Goal: Transaction & Acquisition: Obtain resource

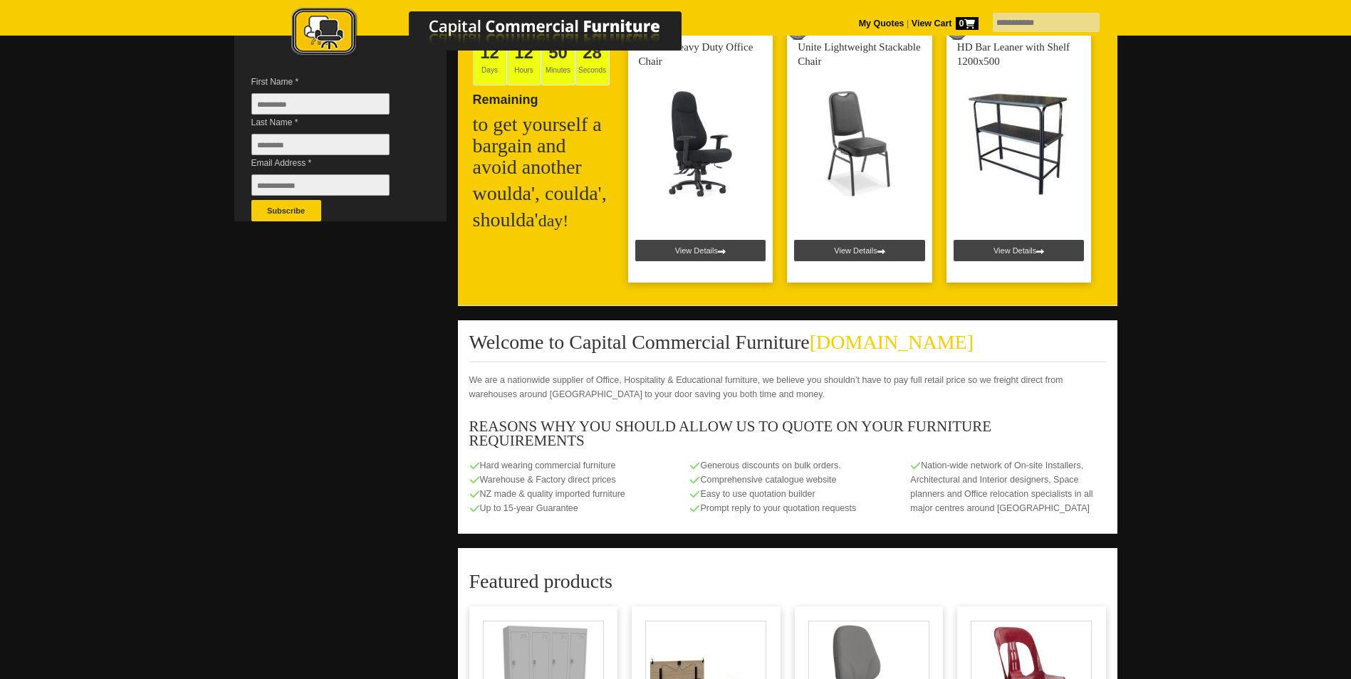
scroll to position [356, 0]
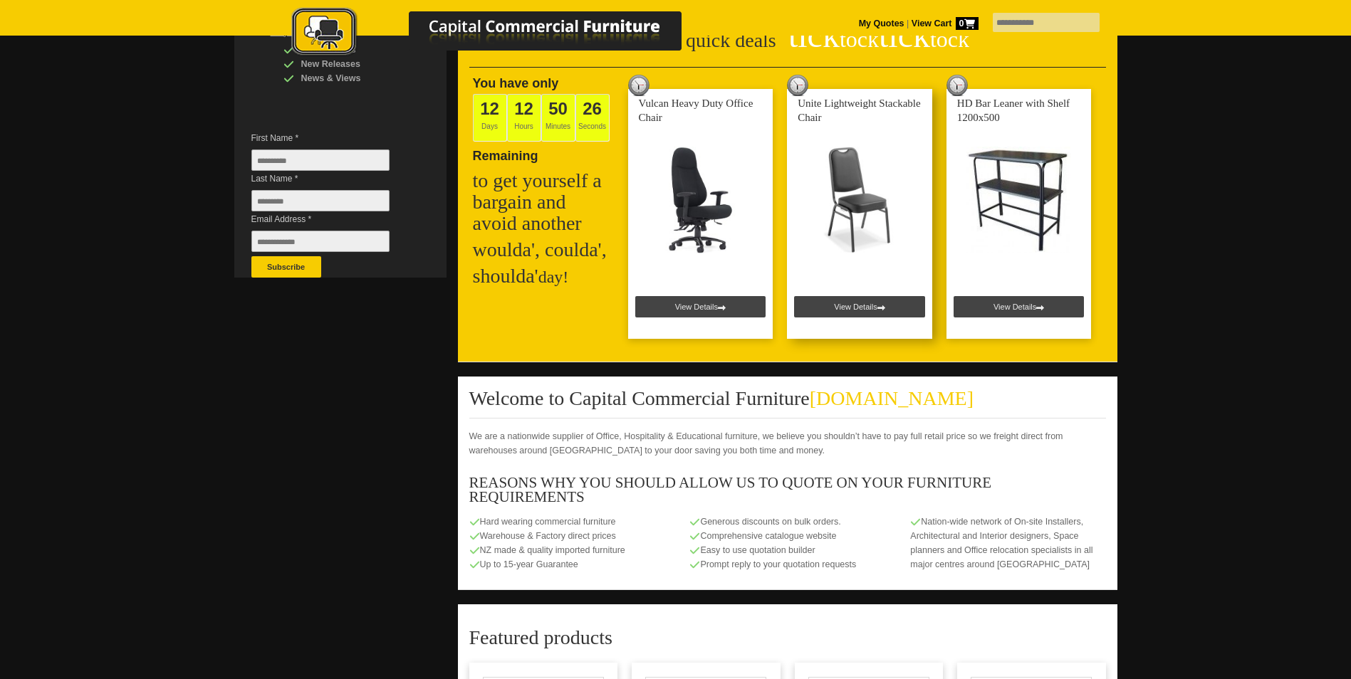
click at [857, 308] on link at bounding box center [859, 214] width 145 height 250
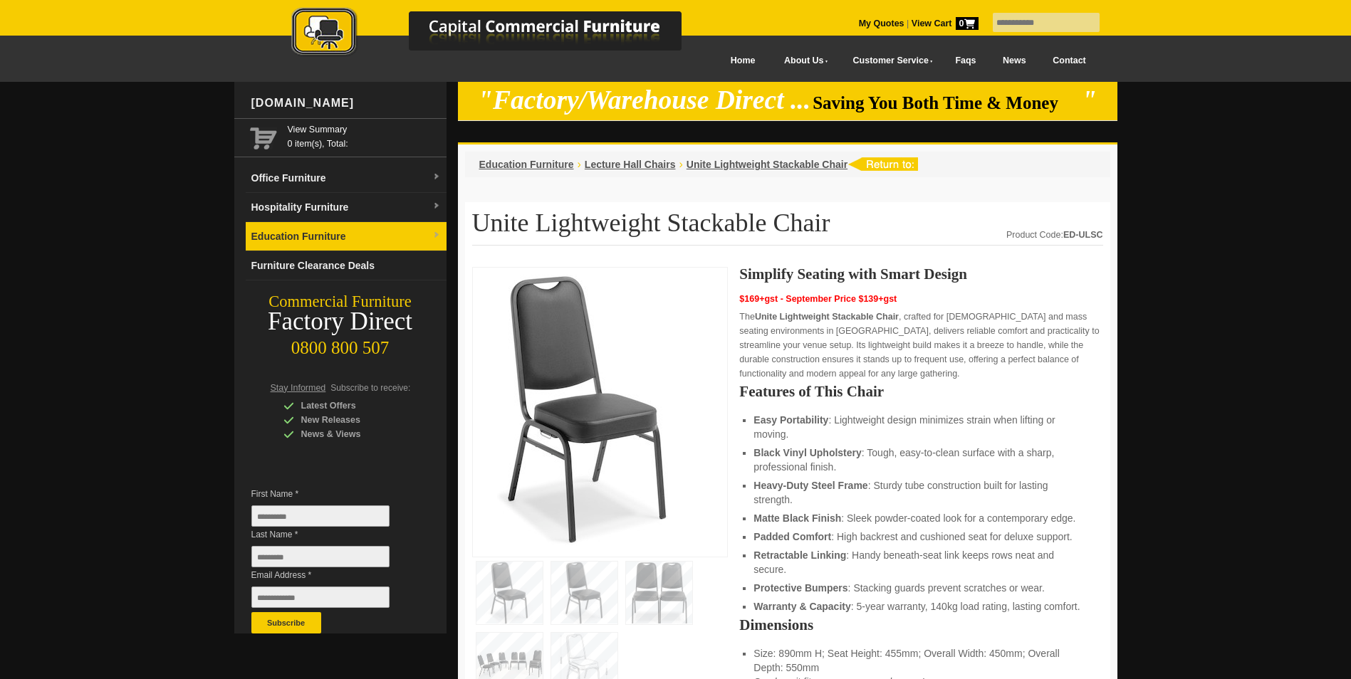
click at [330, 241] on link "Education Furniture" at bounding box center [346, 236] width 201 height 29
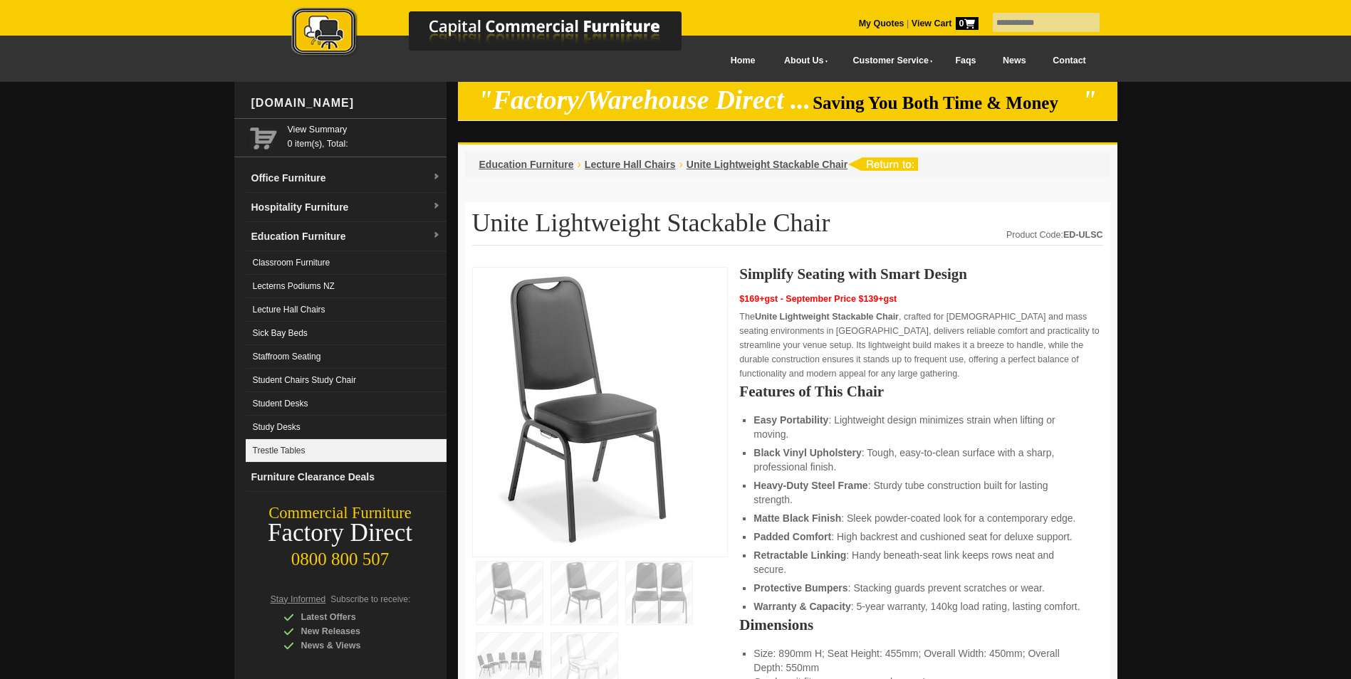
click at [293, 446] on link "Trestle Tables" at bounding box center [346, 450] width 201 height 23
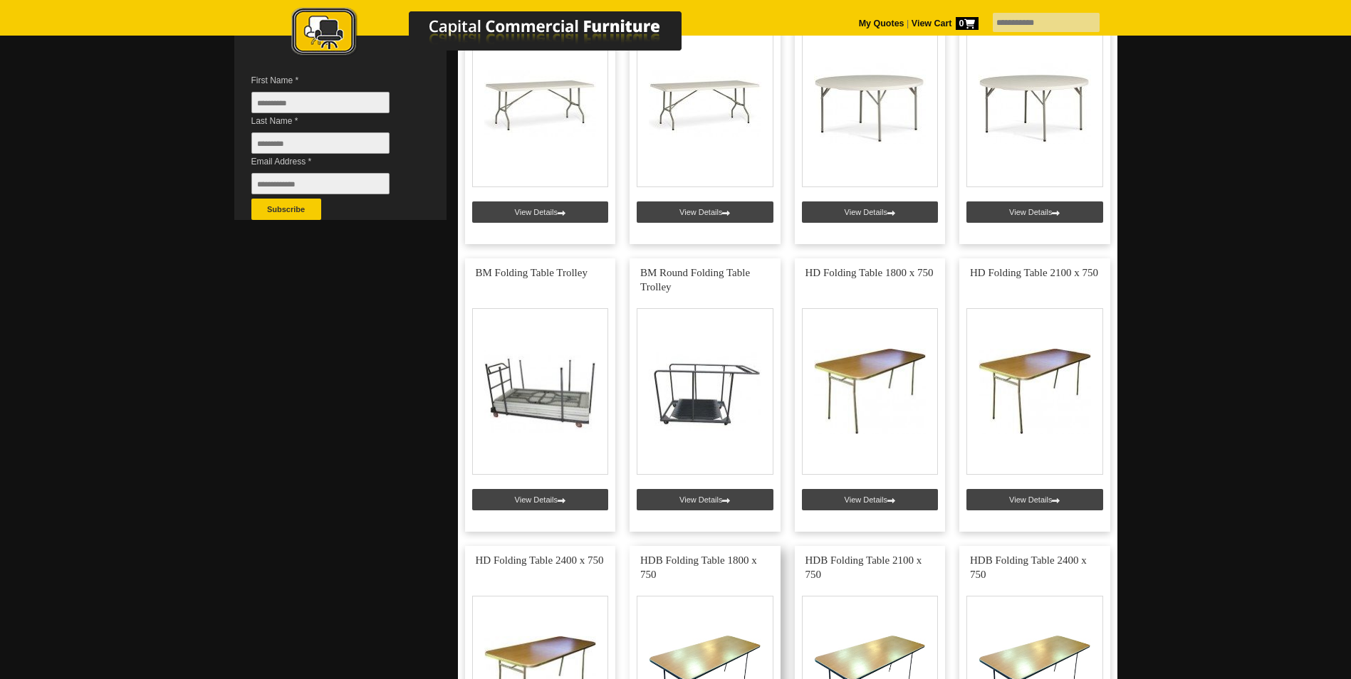
scroll to position [285, 0]
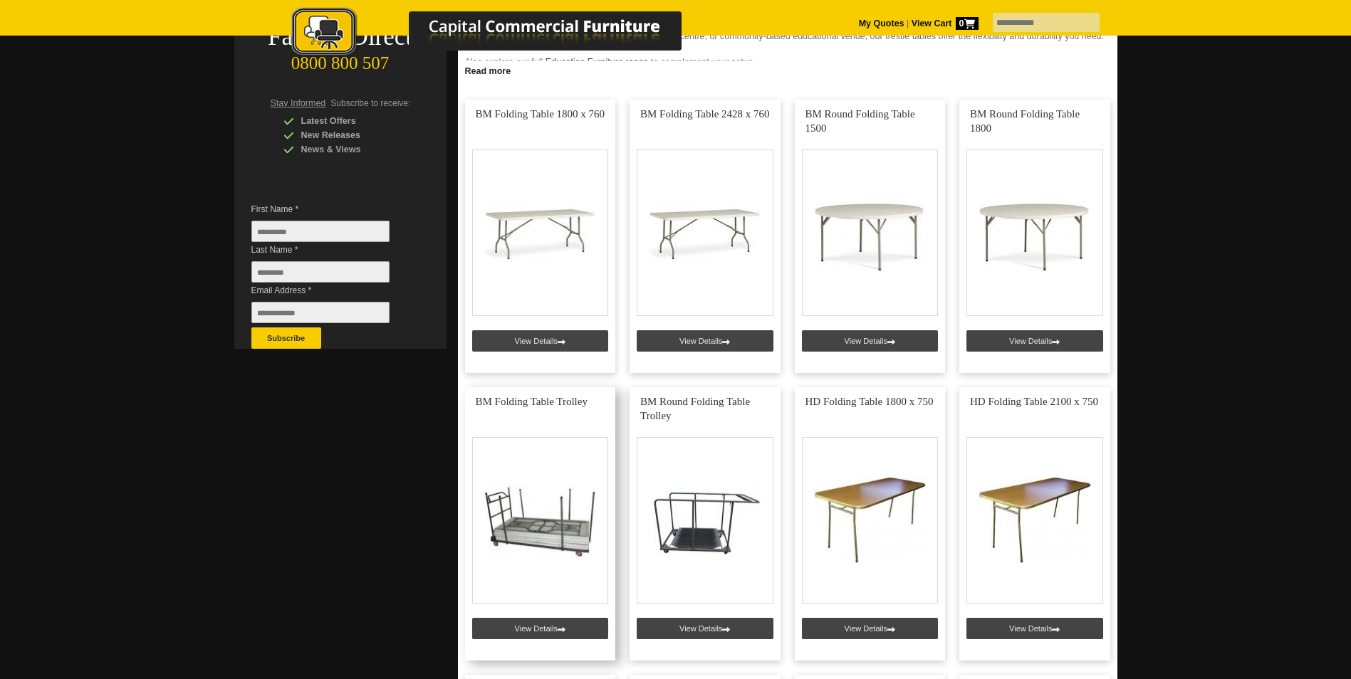
click at [544, 625] on link at bounding box center [540, 523] width 151 height 273
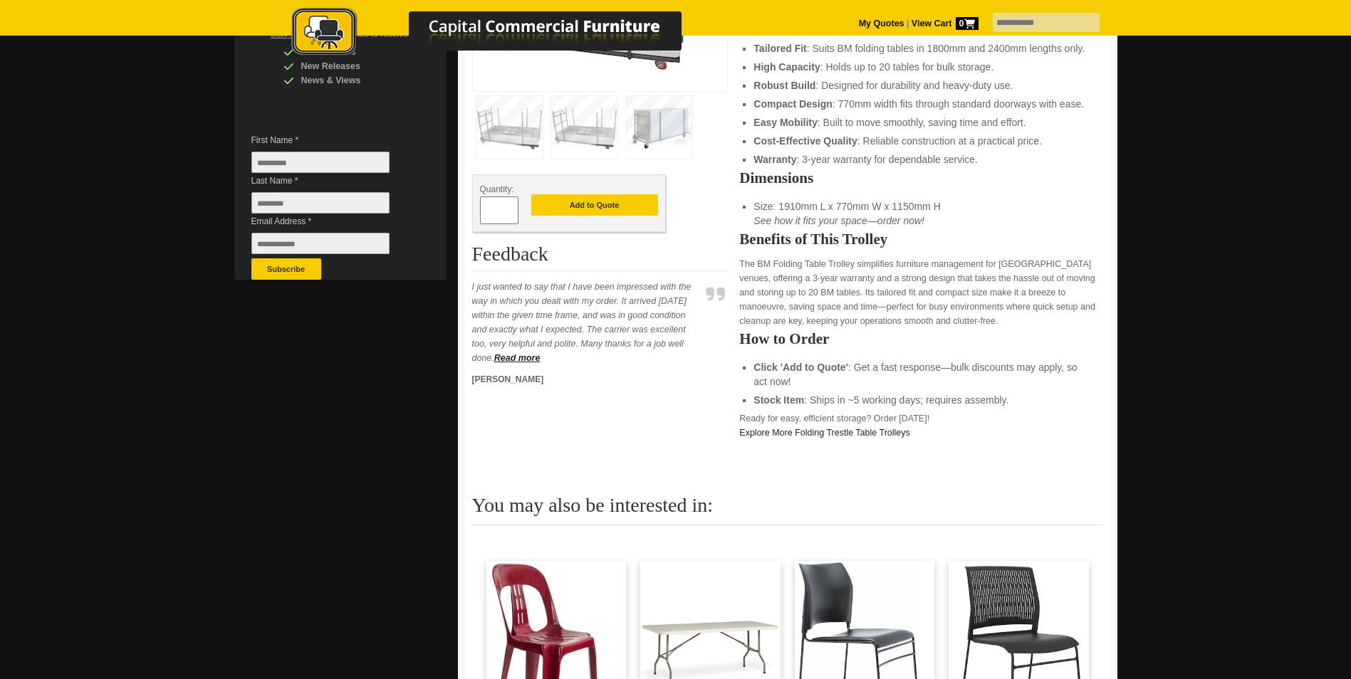
scroll to position [570, 0]
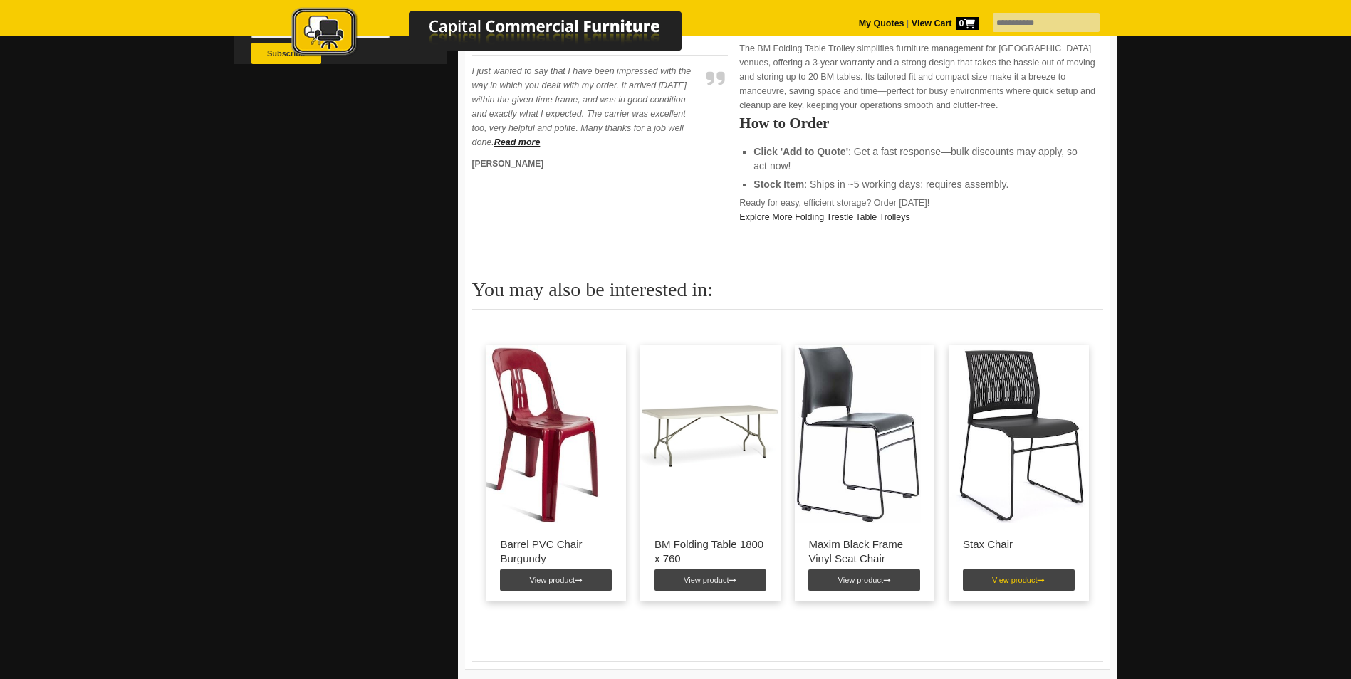
click at [1020, 580] on link "View product" at bounding box center [1019, 580] width 112 height 21
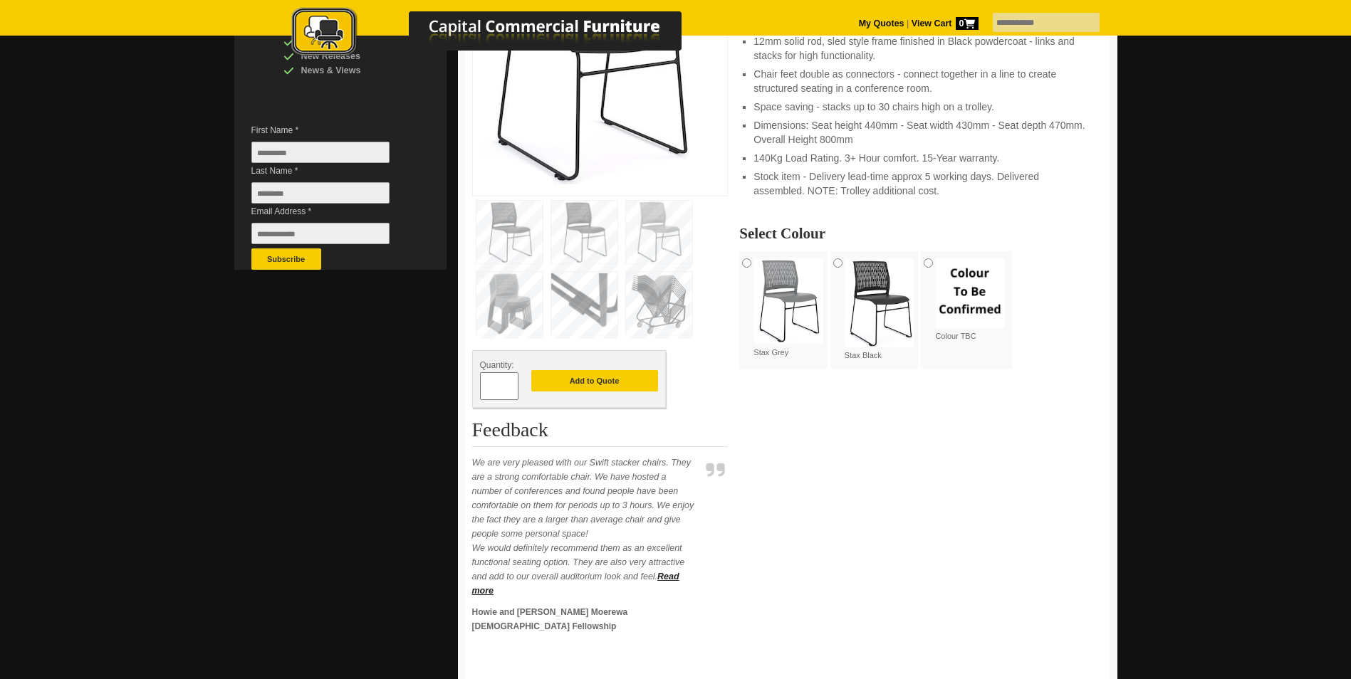
scroll to position [285, 0]
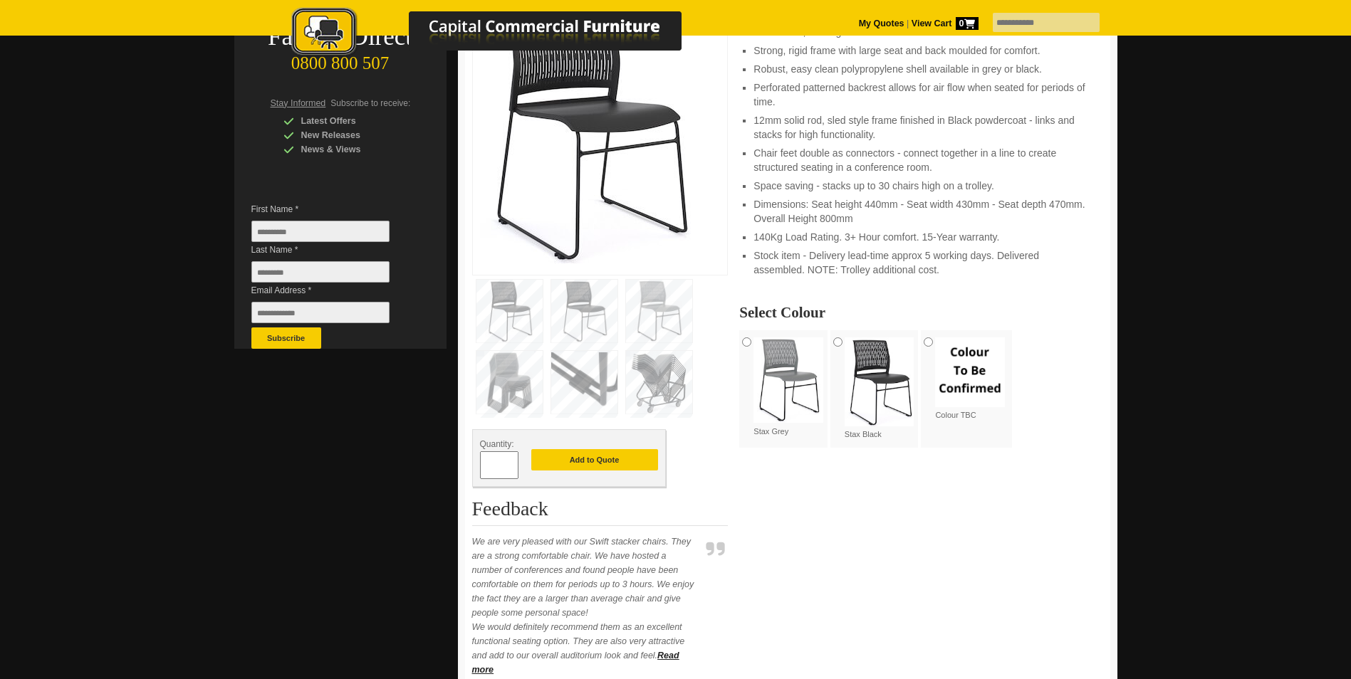
click at [799, 376] on img at bounding box center [788, 380] width 70 height 85
click at [670, 310] on img at bounding box center [659, 311] width 66 height 63
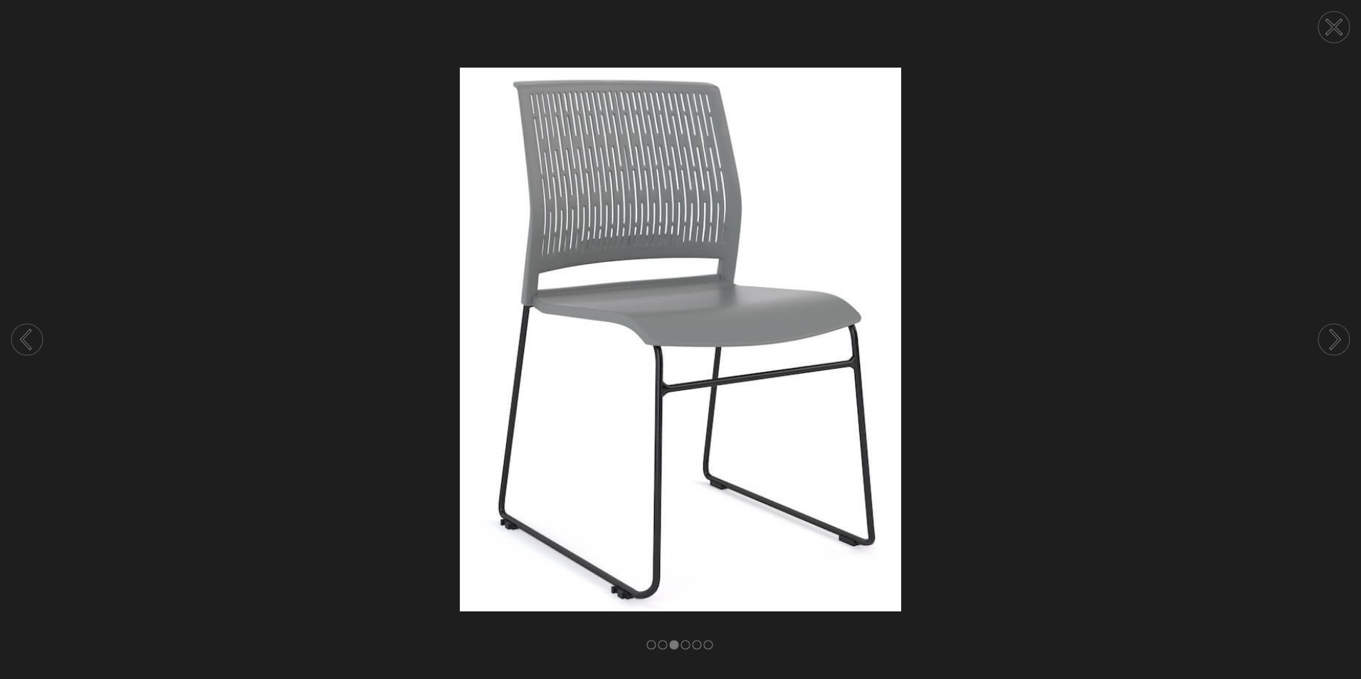
click at [1332, 338] on circle at bounding box center [1334, 339] width 31 height 31
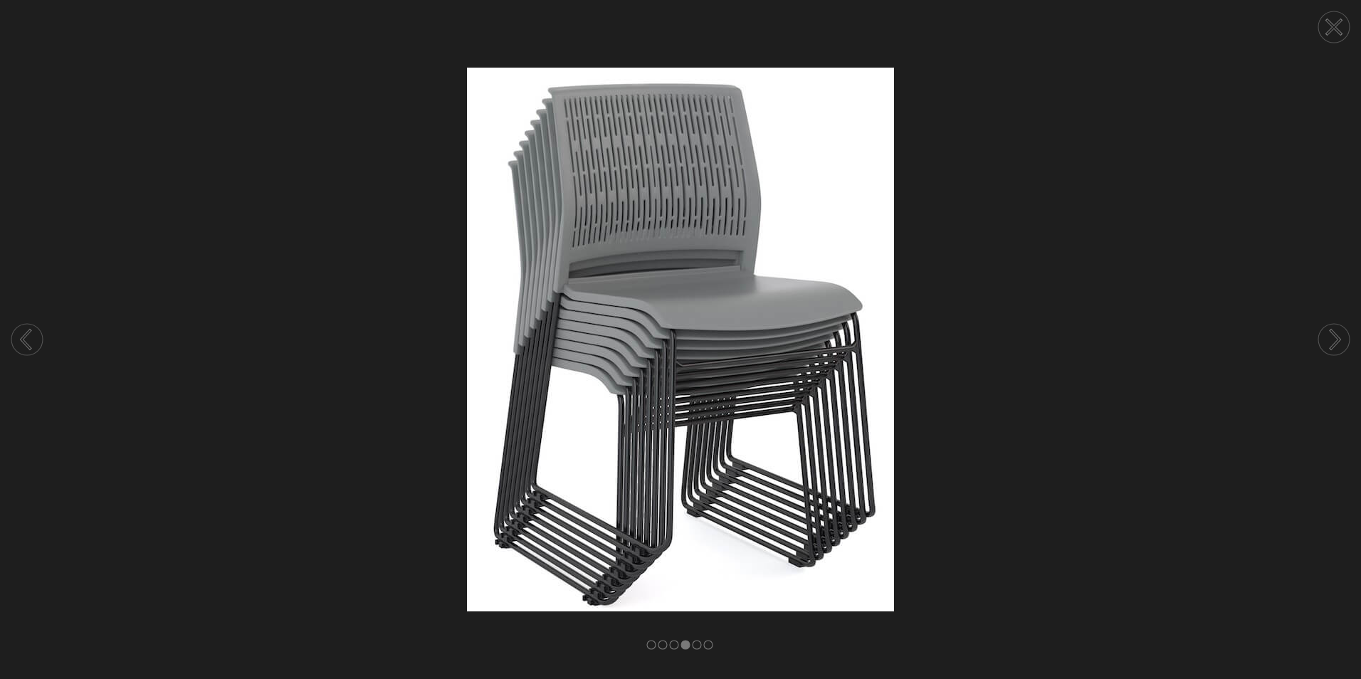
click at [1332, 338] on circle at bounding box center [1334, 339] width 31 height 31
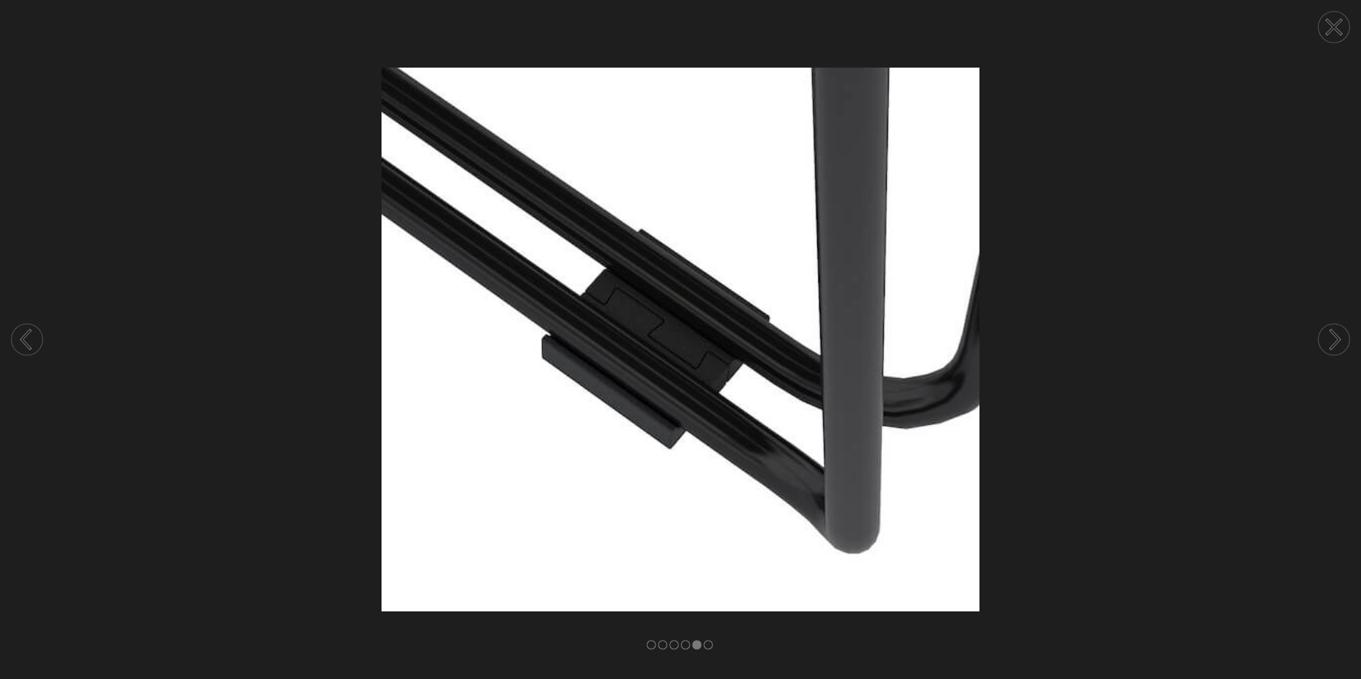
click at [1339, 25] on circle at bounding box center [1334, 26] width 31 height 31
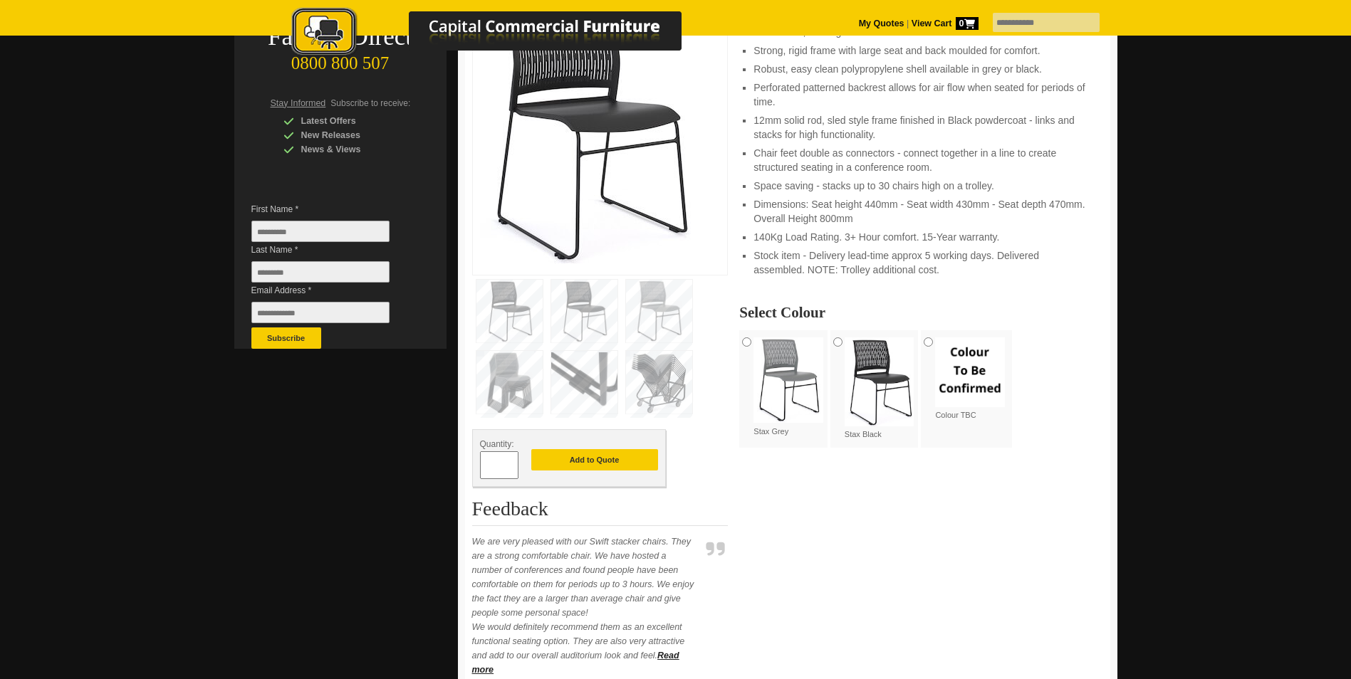
click at [852, 355] on img at bounding box center [879, 382] width 70 height 89
click at [497, 464] on input "*" at bounding box center [499, 465] width 38 height 28
click at [509, 460] on span at bounding box center [511, 460] width 6 height 14
click at [511, 461] on span at bounding box center [511, 460] width 6 height 14
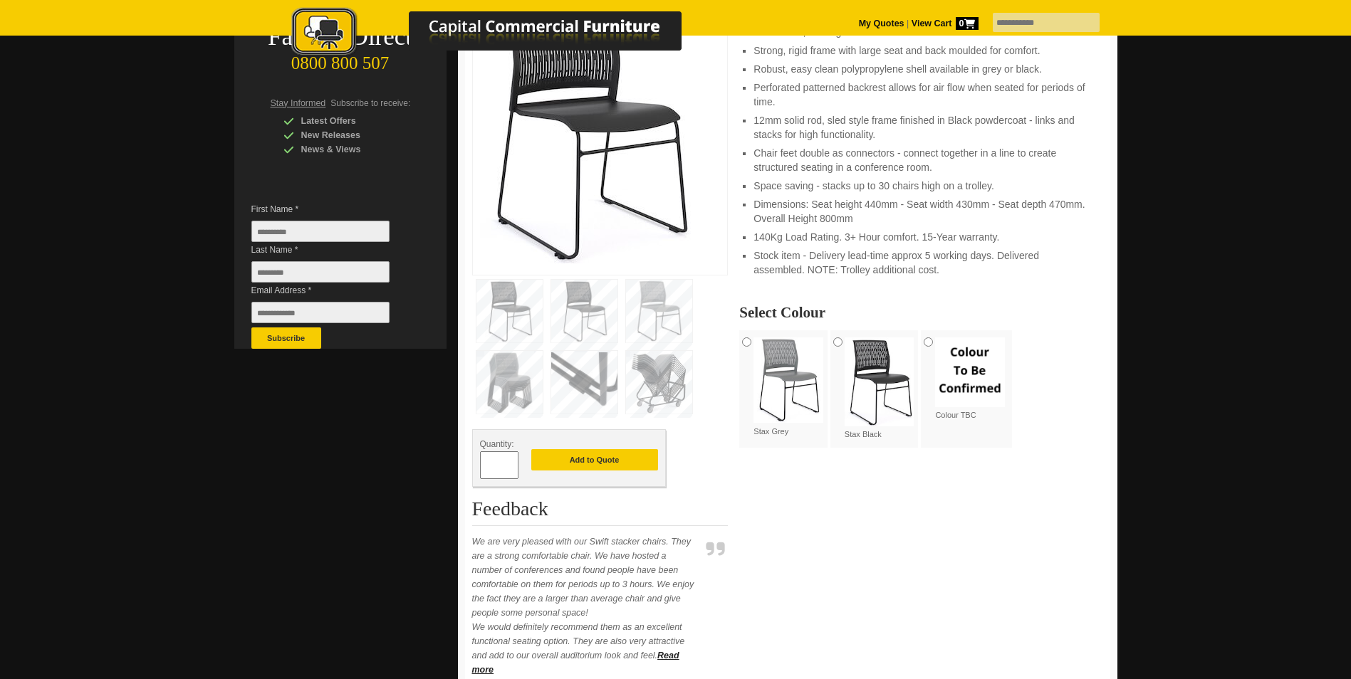
click at [511, 461] on span at bounding box center [511, 460] width 6 height 14
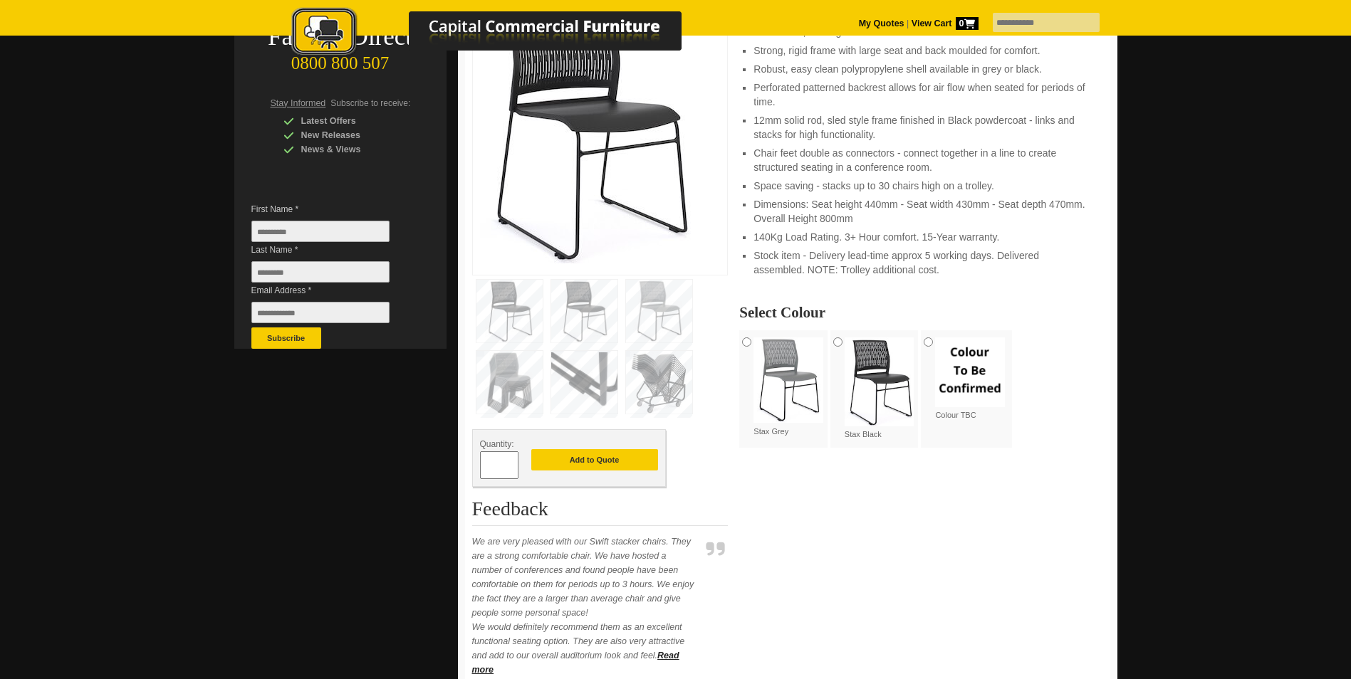
click at [511, 461] on span at bounding box center [511, 460] width 6 height 14
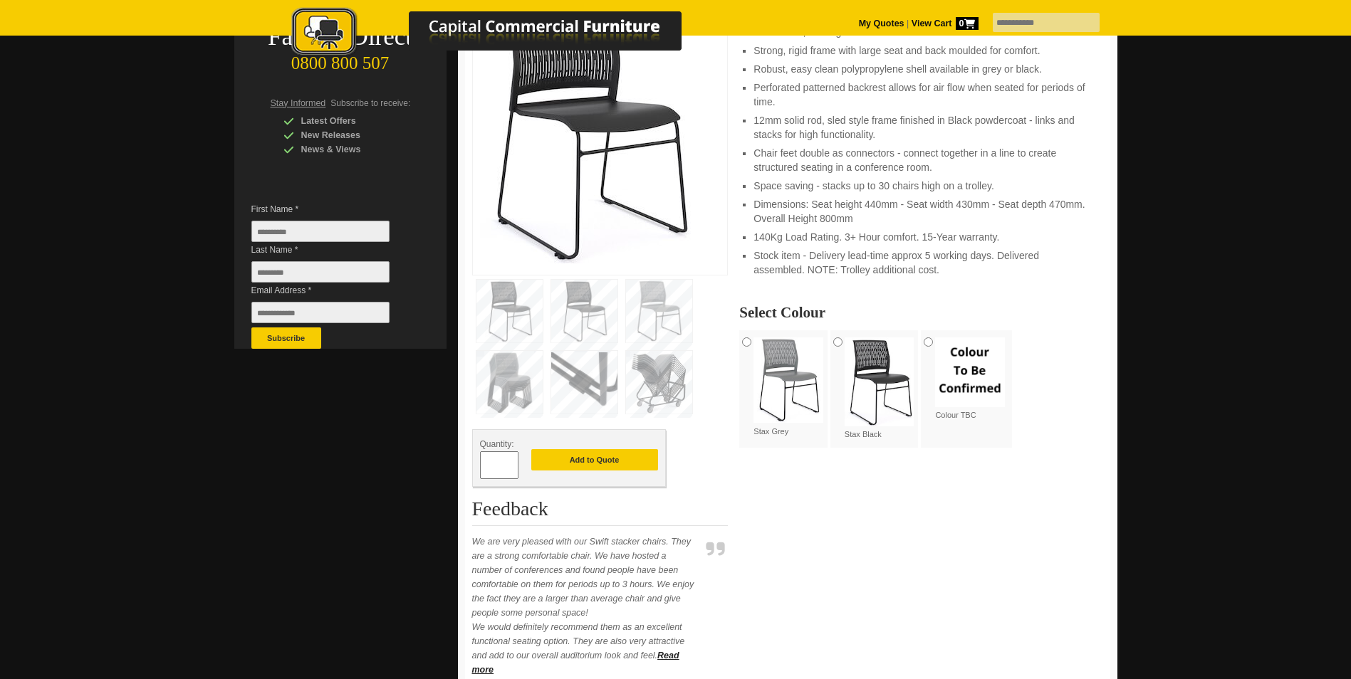
click at [511, 461] on span at bounding box center [511, 460] width 6 height 14
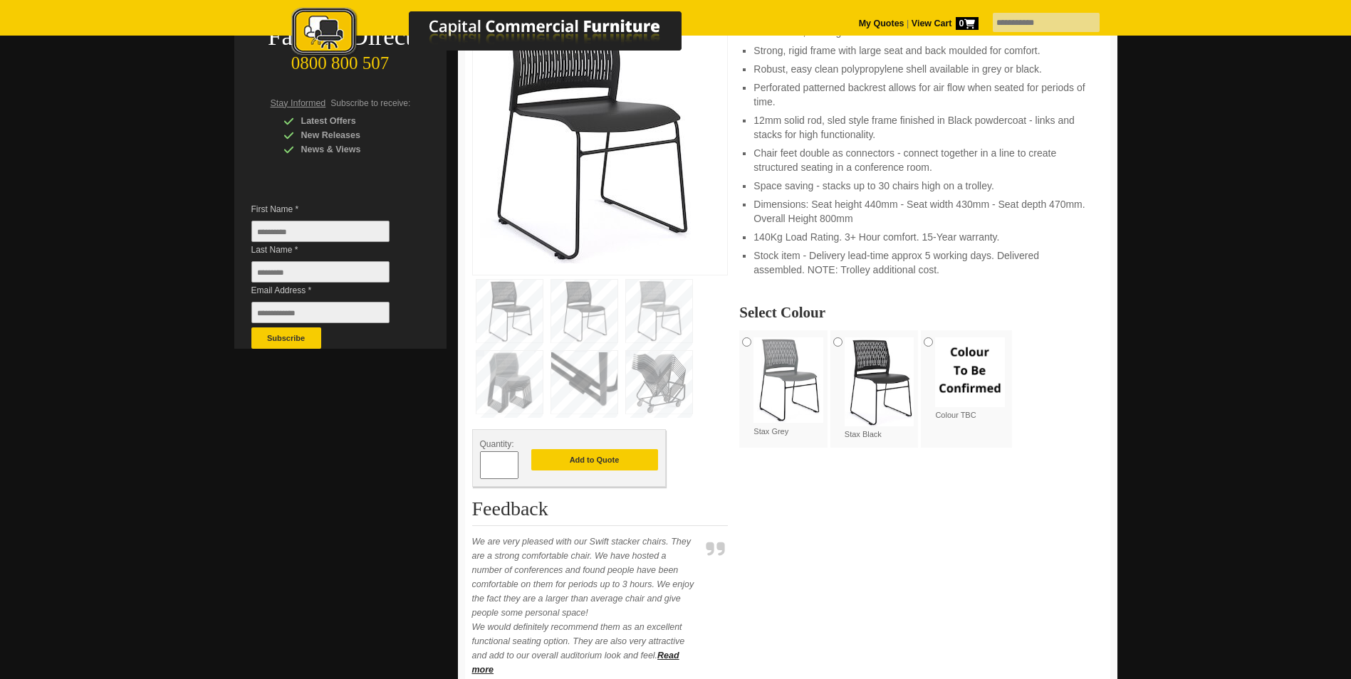
click at [511, 461] on span at bounding box center [511, 460] width 6 height 14
type input "**"
click at [592, 464] on button "Add to Quote" at bounding box center [594, 459] width 127 height 21
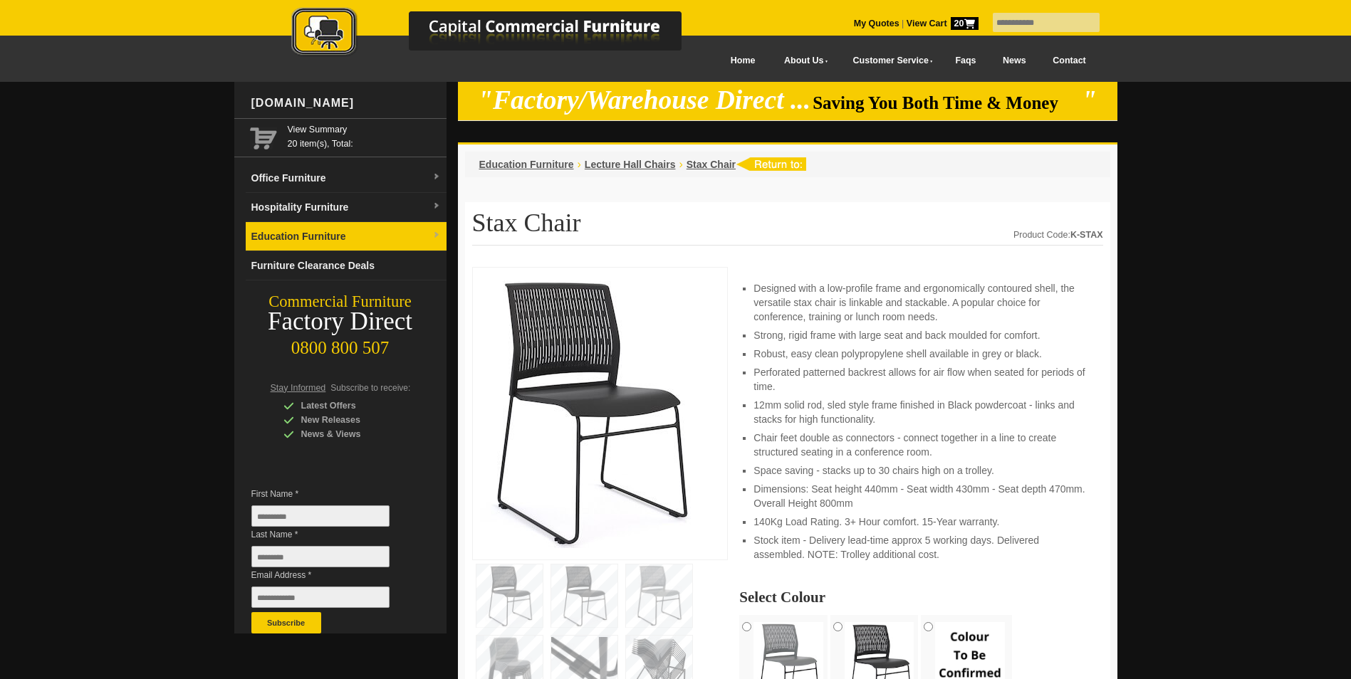
click at [365, 233] on link "Education Furniture" at bounding box center [346, 236] width 201 height 29
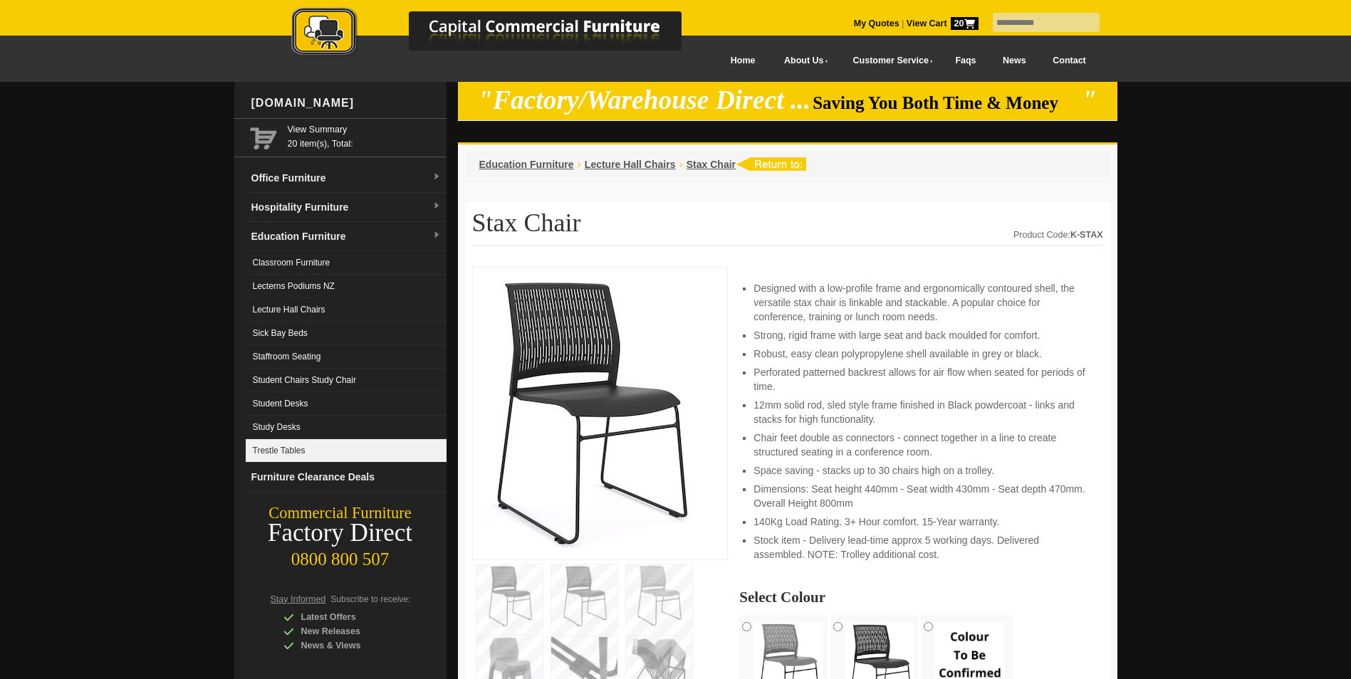
click at [315, 444] on link "Trestle Tables" at bounding box center [346, 450] width 201 height 23
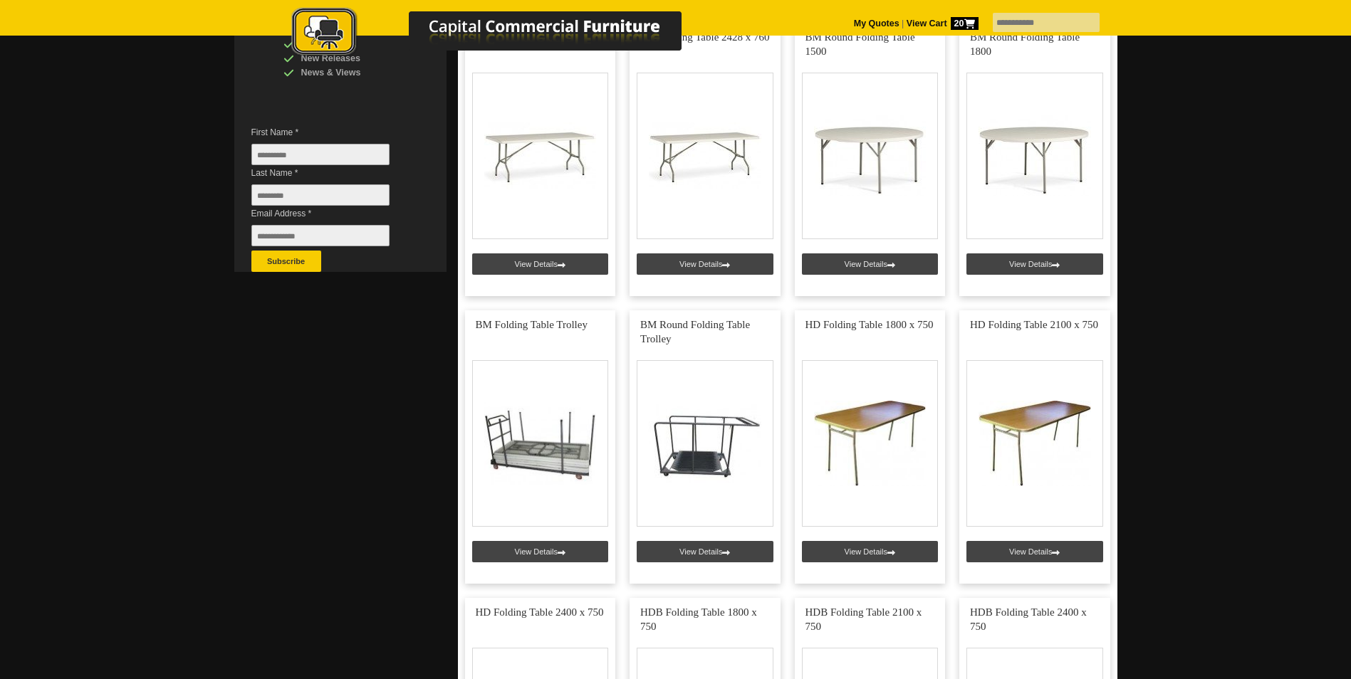
scroll to position [285, 0]
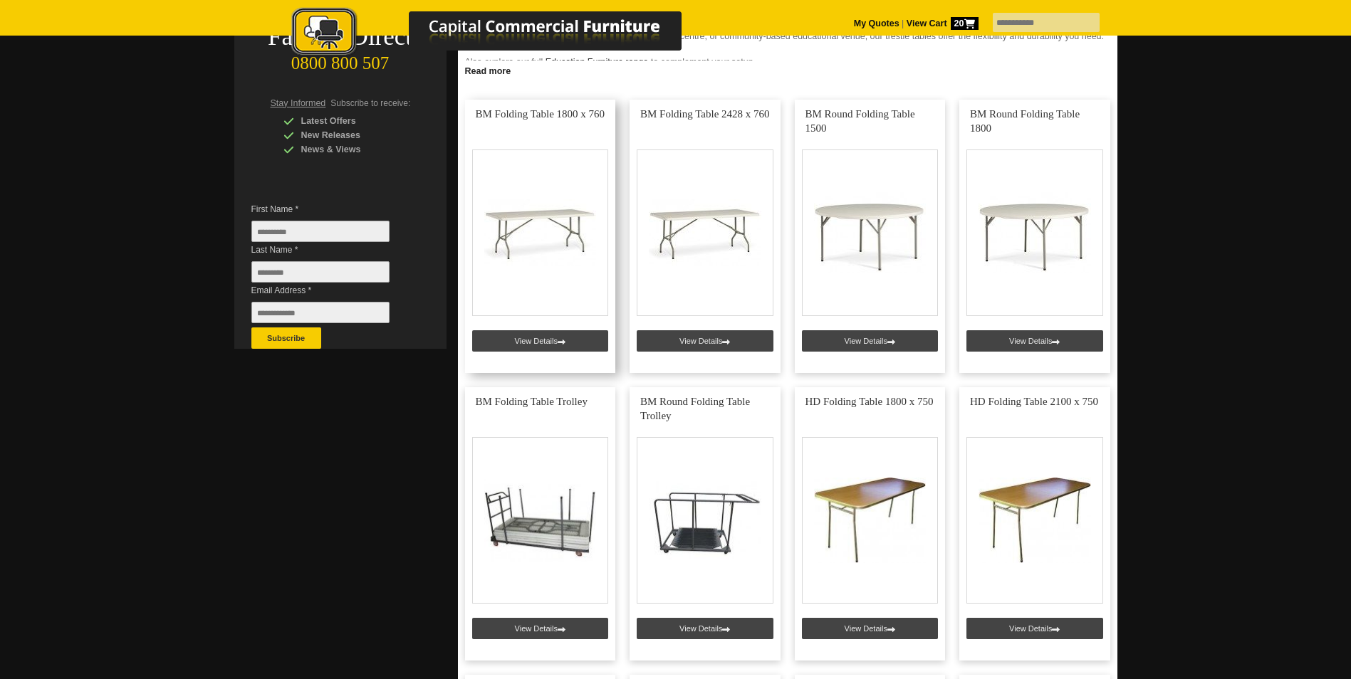
click at [545, 338] on link at bounding box center [540, 236] width 151 height 273
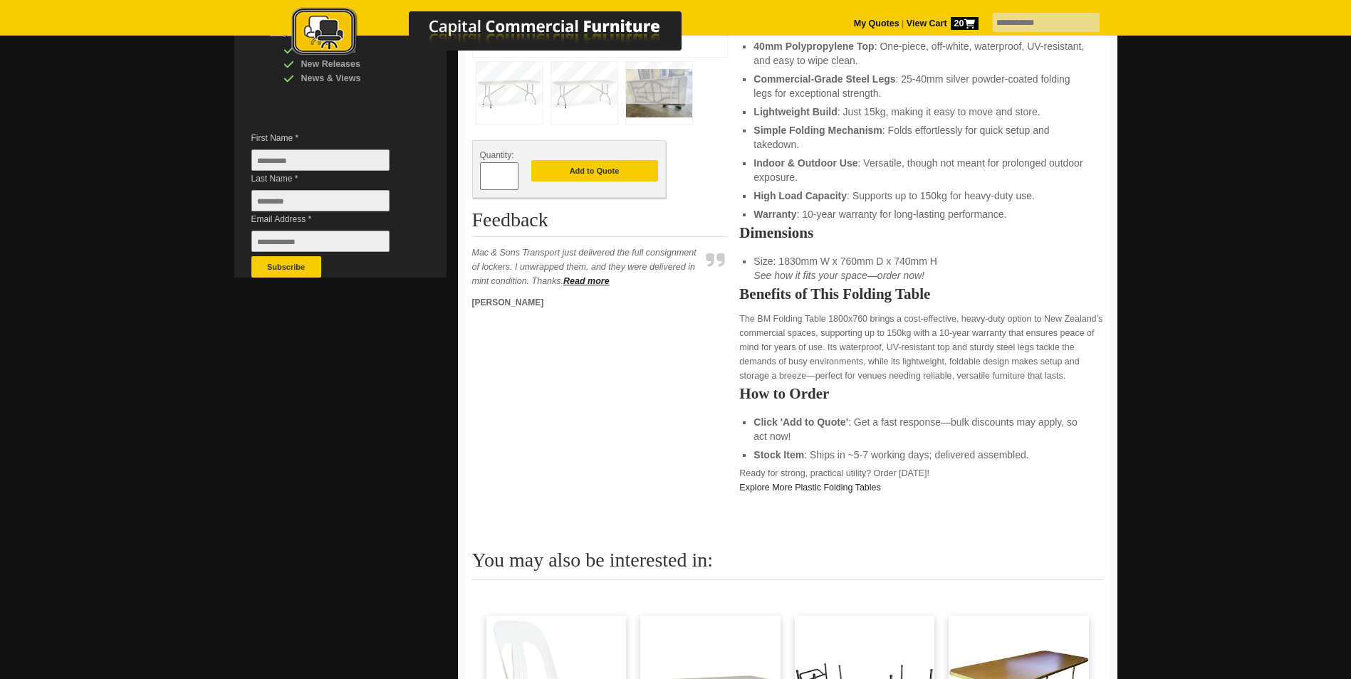
scroll to position [142, 0]
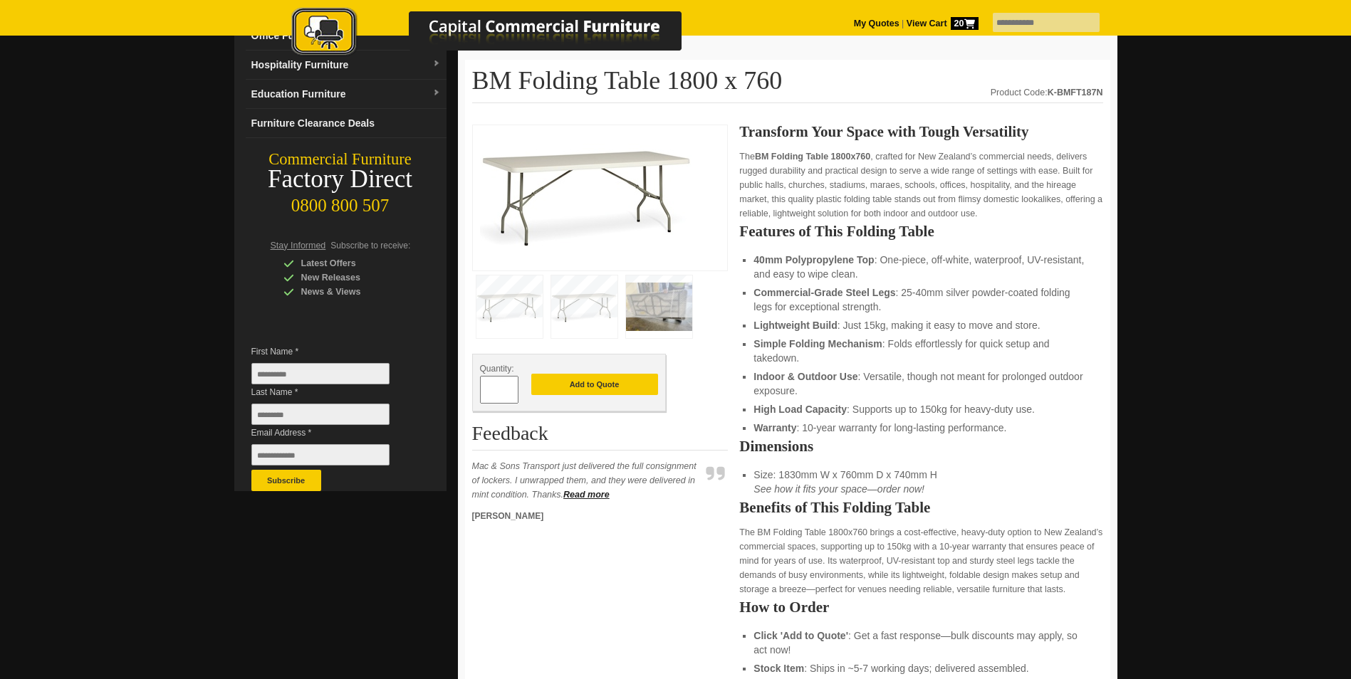
click at [582, 300] on img at bounding box center [584, 307] width 66 height 63
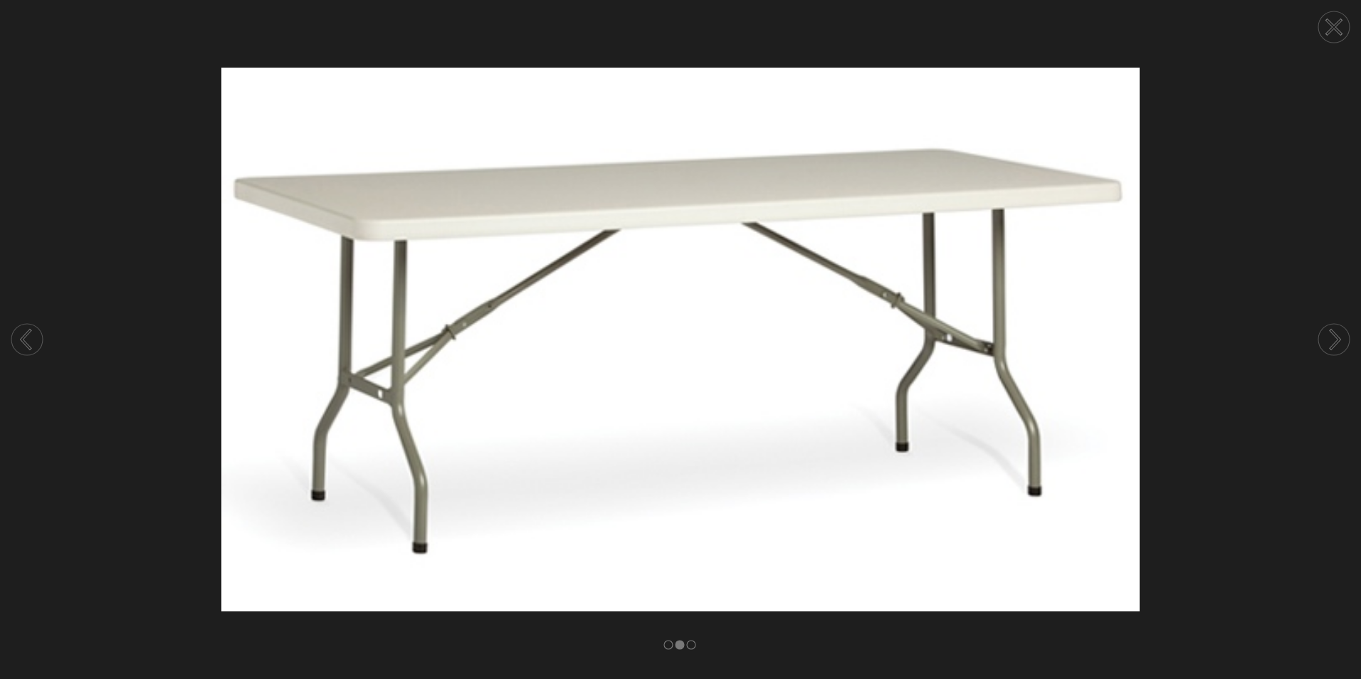
click at [19, 338] on circle at bounding box center [26, 339] width 31 height 31
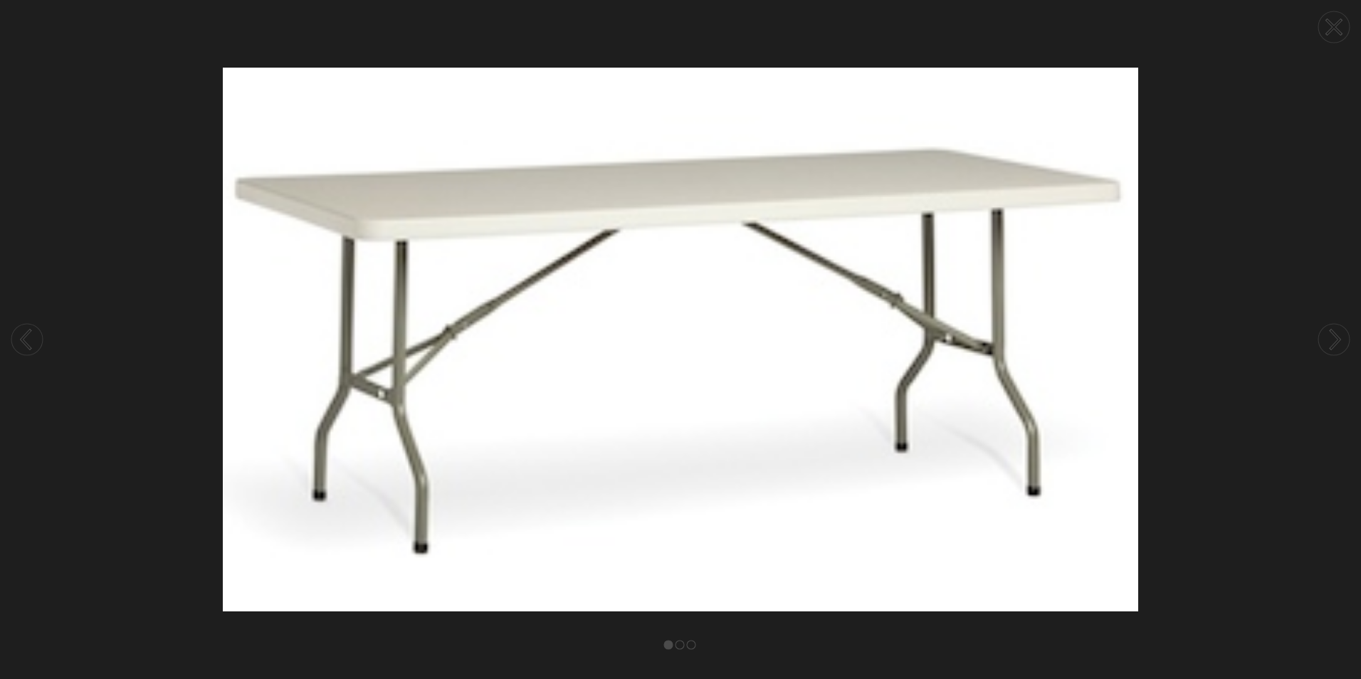
click at [19, 338] on circle at bounding box center [26, 339] width 31 height 31
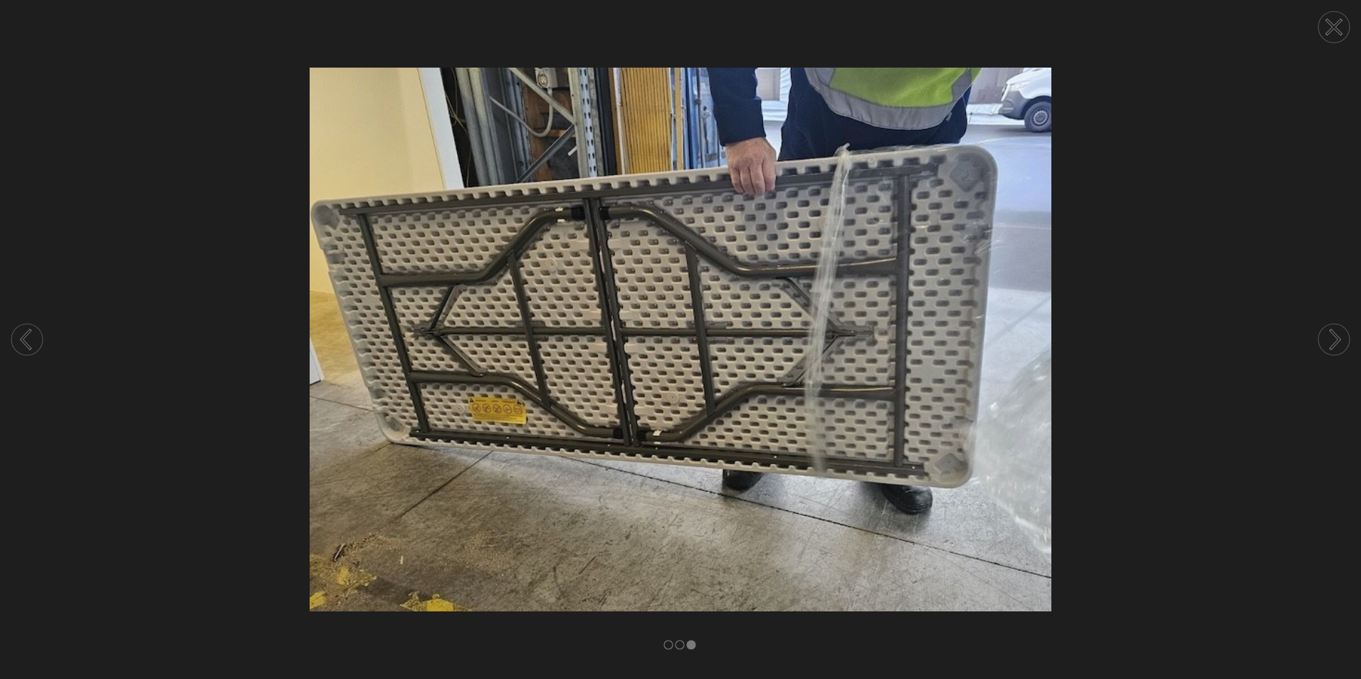
click at [1344, 33] on circle at bounding box center [1334, 26] width 31 height 31
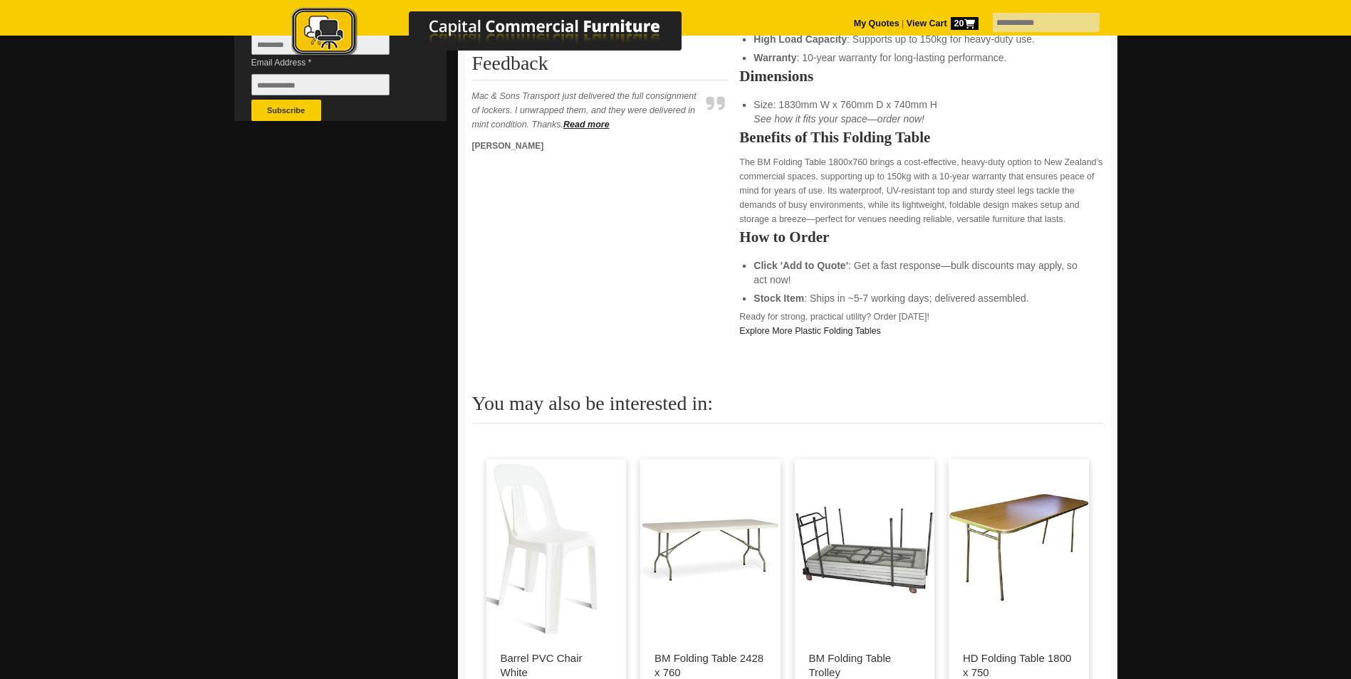
scroll to position [641, 0]
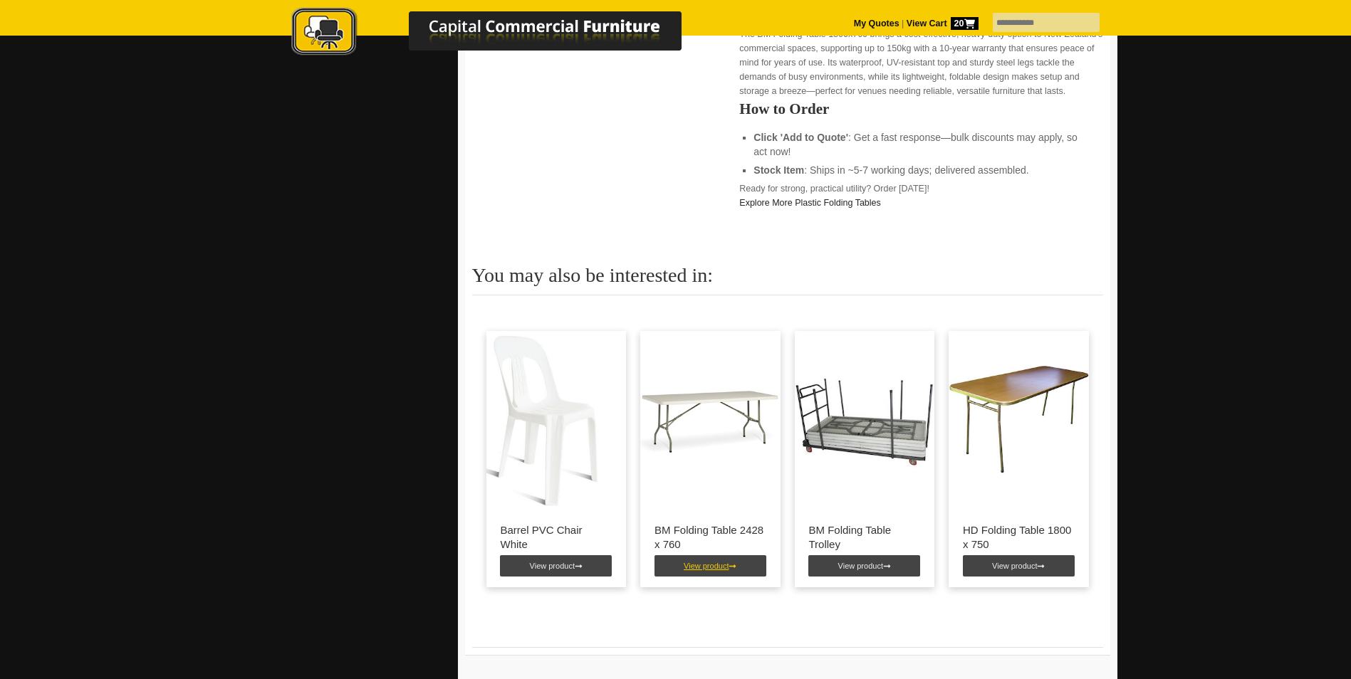
click at [711, 561] on link "View product" at bounding box center [710, 565] width 112 height 21
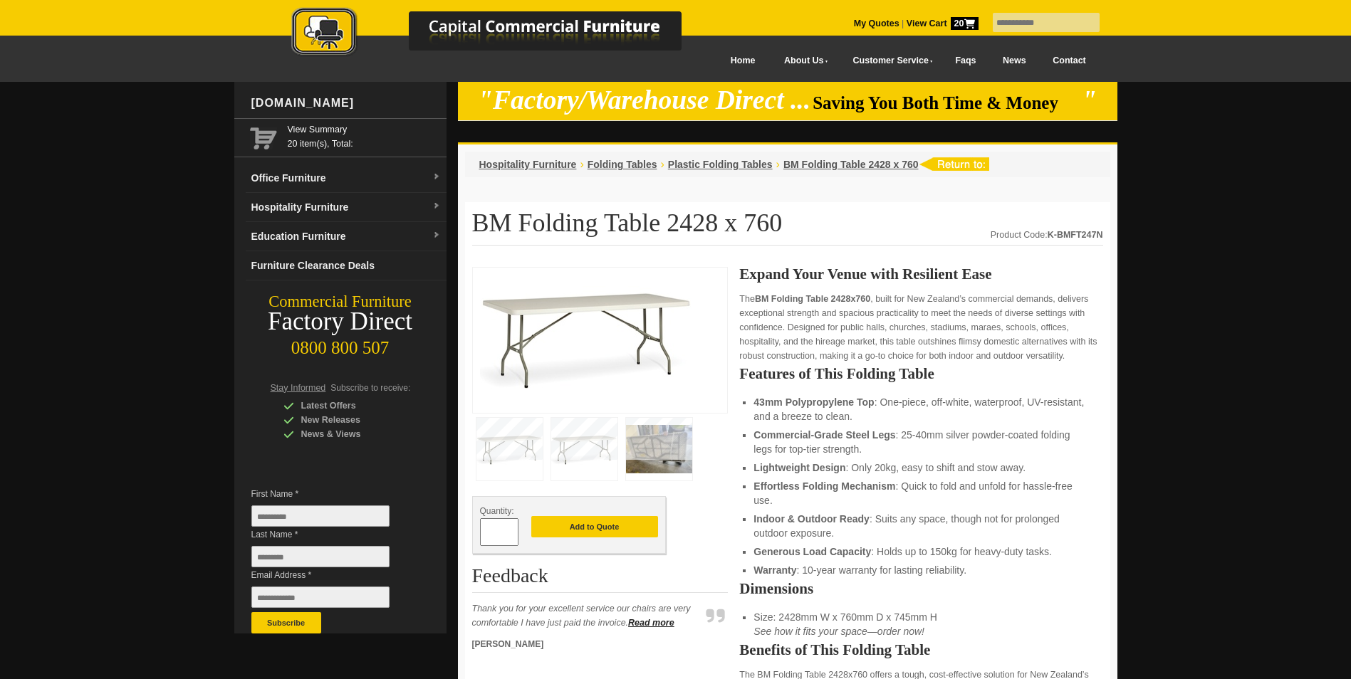
click at [650, 443] on img at bounding box center [659, 449] width 66 height 63
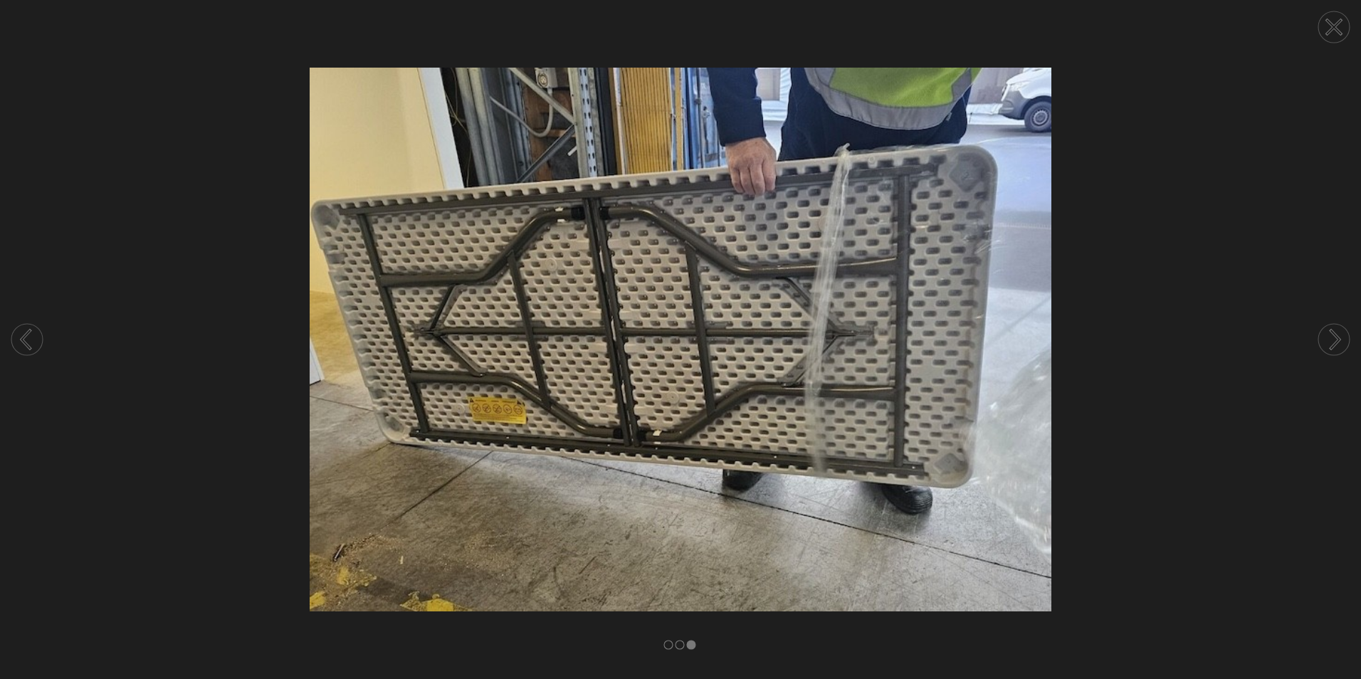
click at [19, 336] on circle at bounding box center [26, 339] width 31 height 31
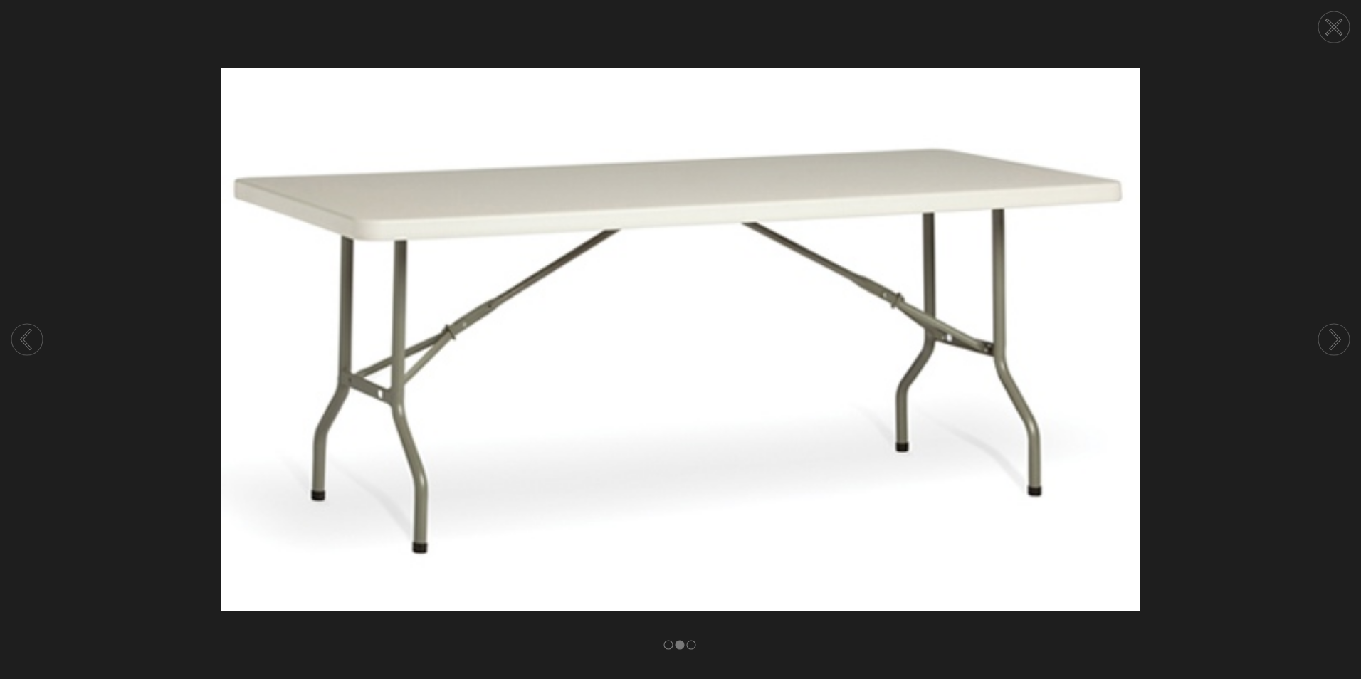
click at [22, 339] on icon at bounding box center [26, 340] width 9 height 18
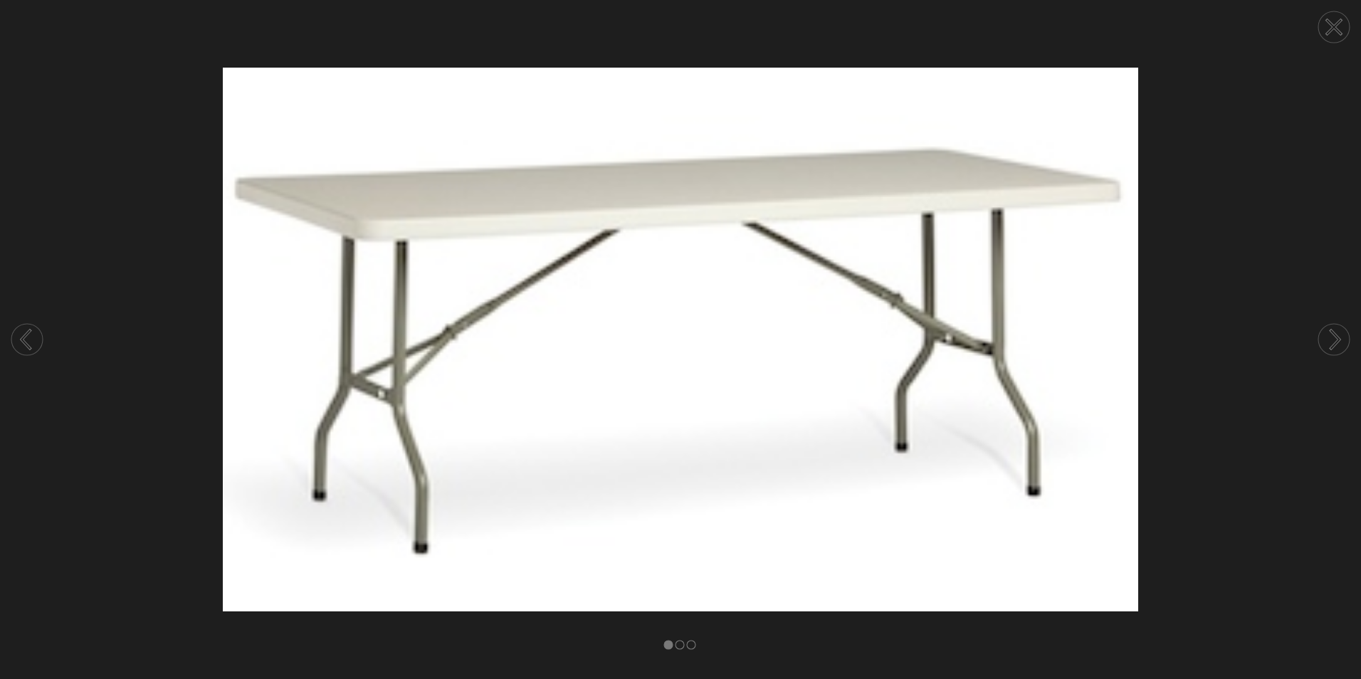
click at [22, 339] on icon at bounding box center [26, 340] width 9 height 18
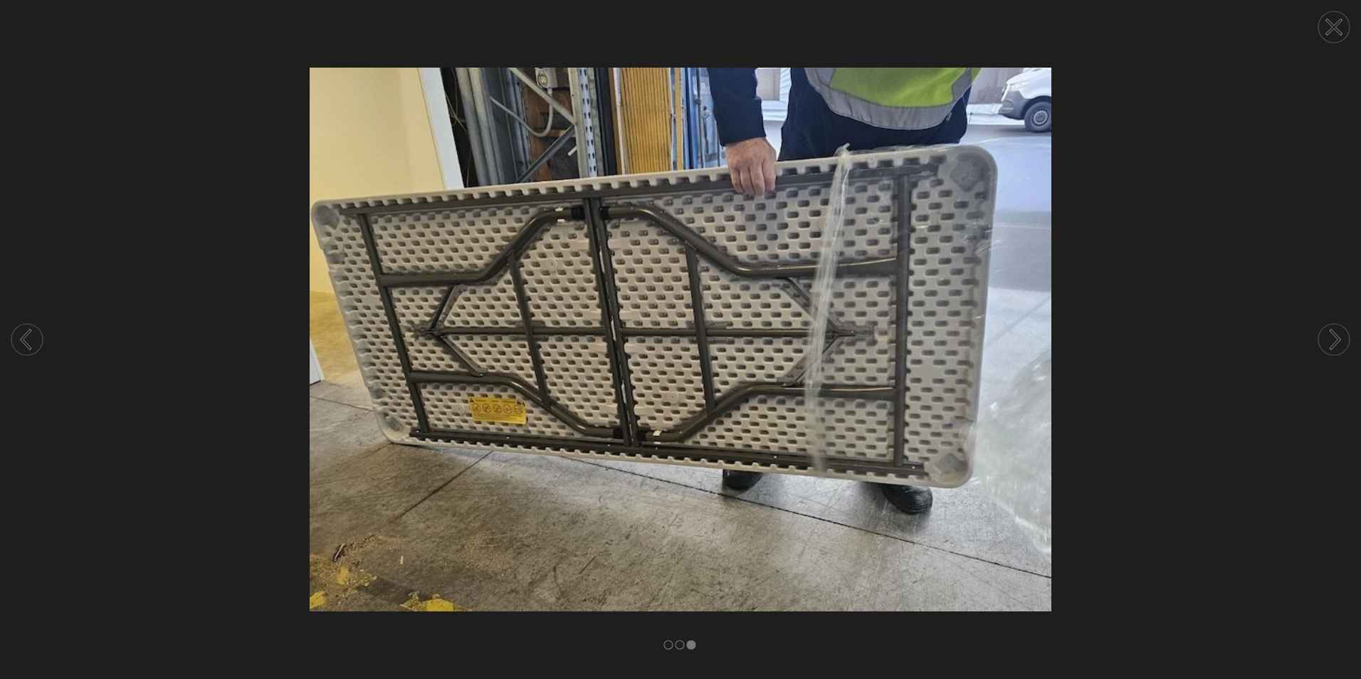
click at [1338, 22] on icon at bounding box center [1335, 28] width 14 height 14
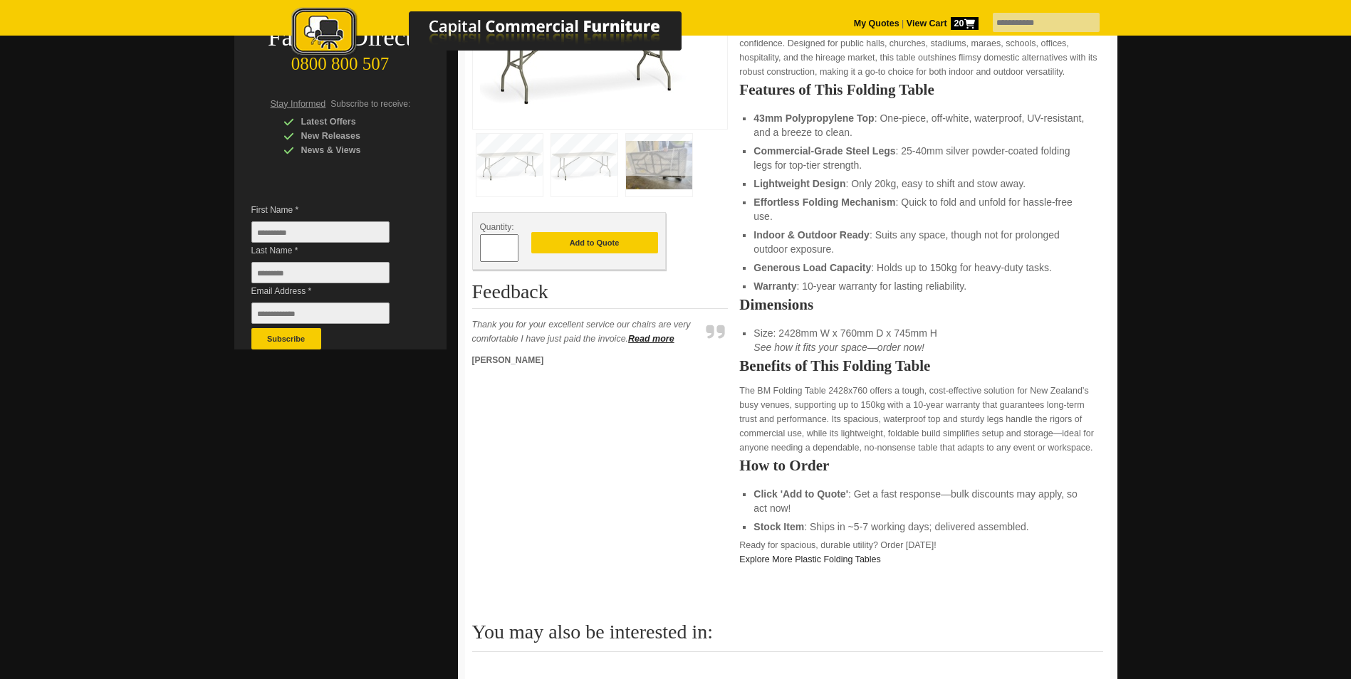
scroll to position [285, 0]
click at [501, 246] on input "*" at bounding box center [499, 248] width 38 height 28
click at [513, 245] on span at bounding box center [511, 242] width 6 height 14
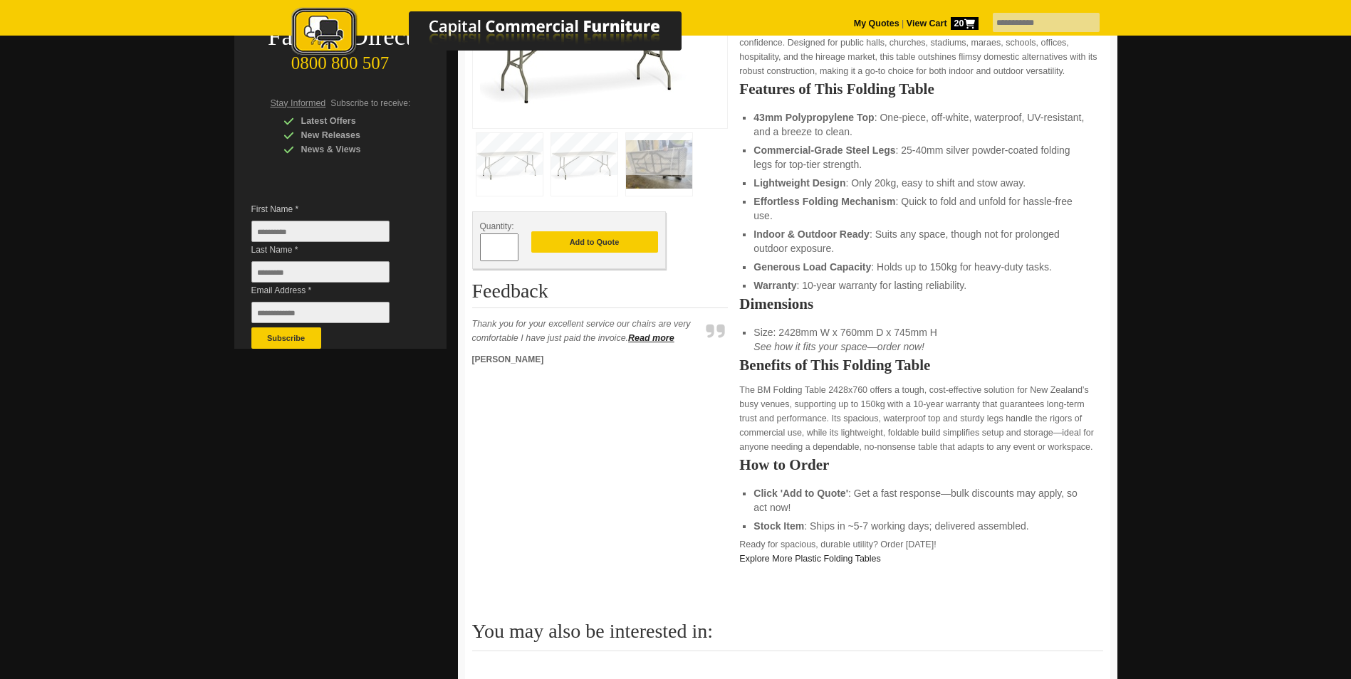
click at [513, 245] on span at bounding box center [511, 242] width 6 height 14
click at [502, 248] on input "*" at bounding box center [499, 248] width 38 height 28
click at [512, 250] on span at bounding box center [511, 253] width 6 height 14
type input "*"
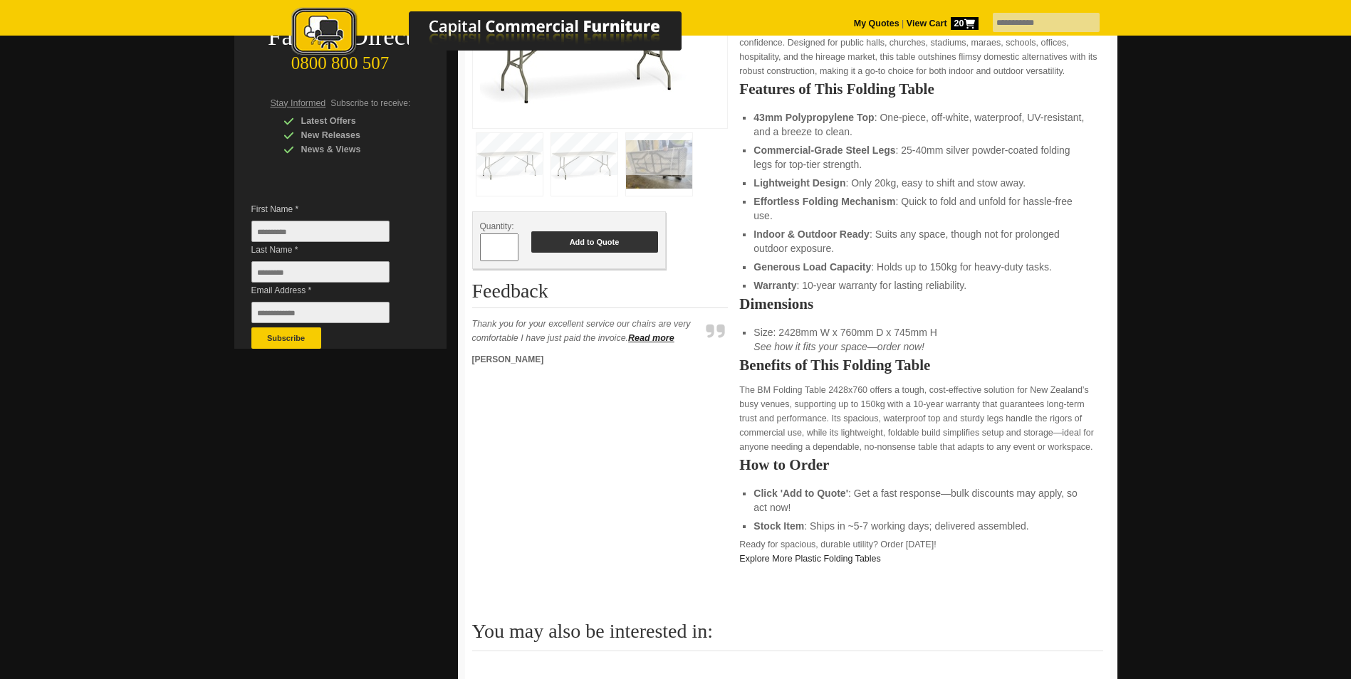
click at [614, 241] on button "Add to Quote" at bounding box center [594, 241] width 127 height 21
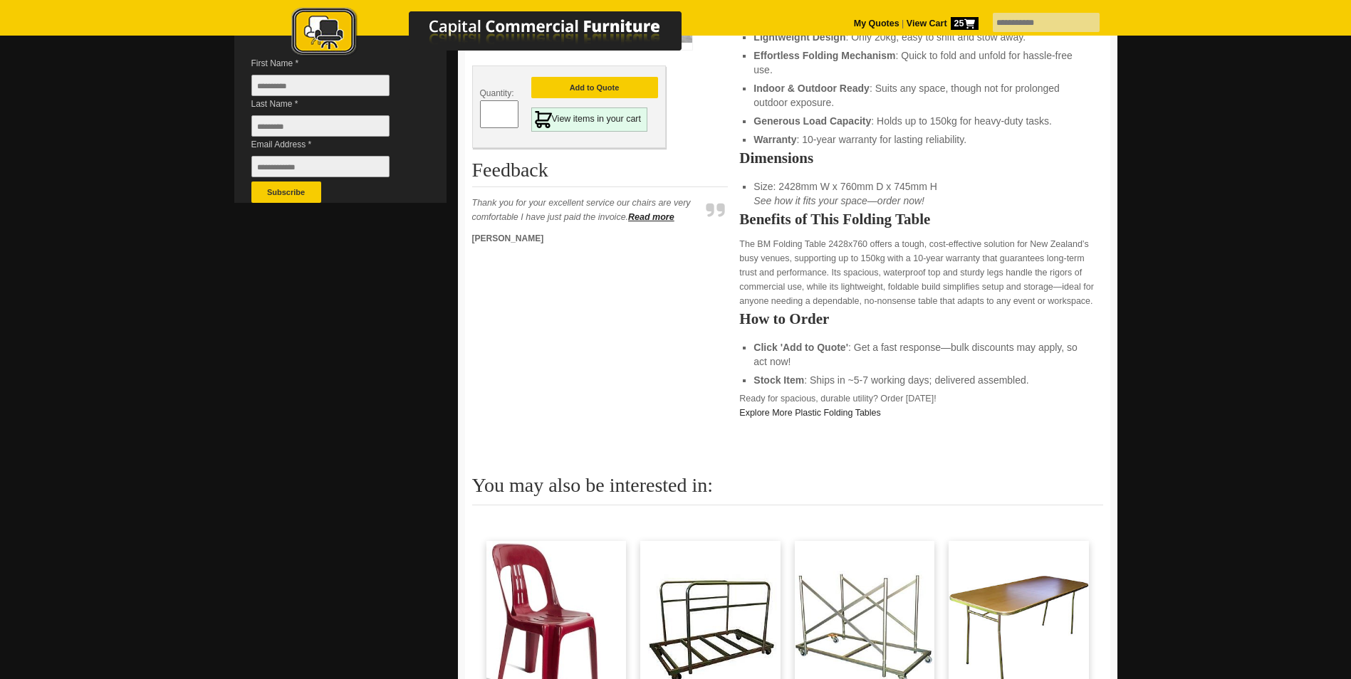
scroll to position [570, 0]
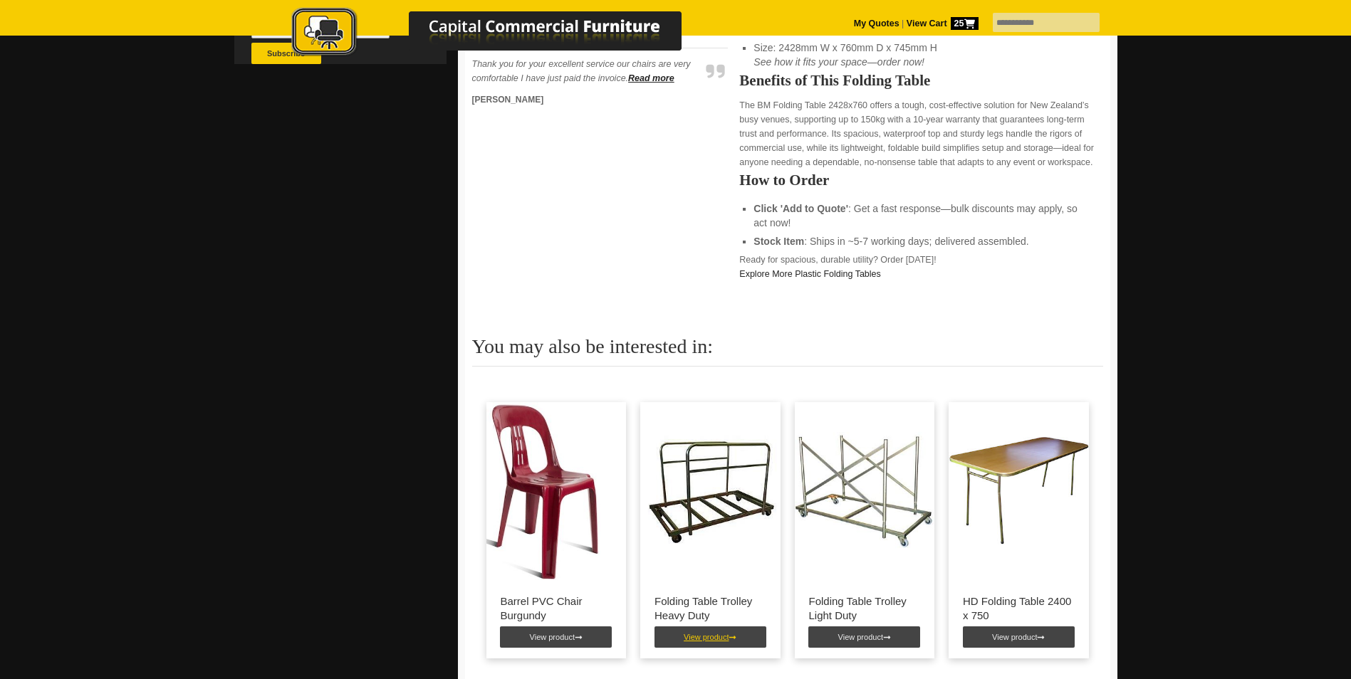
click at [710, 640] on link "View product" at bounding box center [710, 637] width 112 height 21
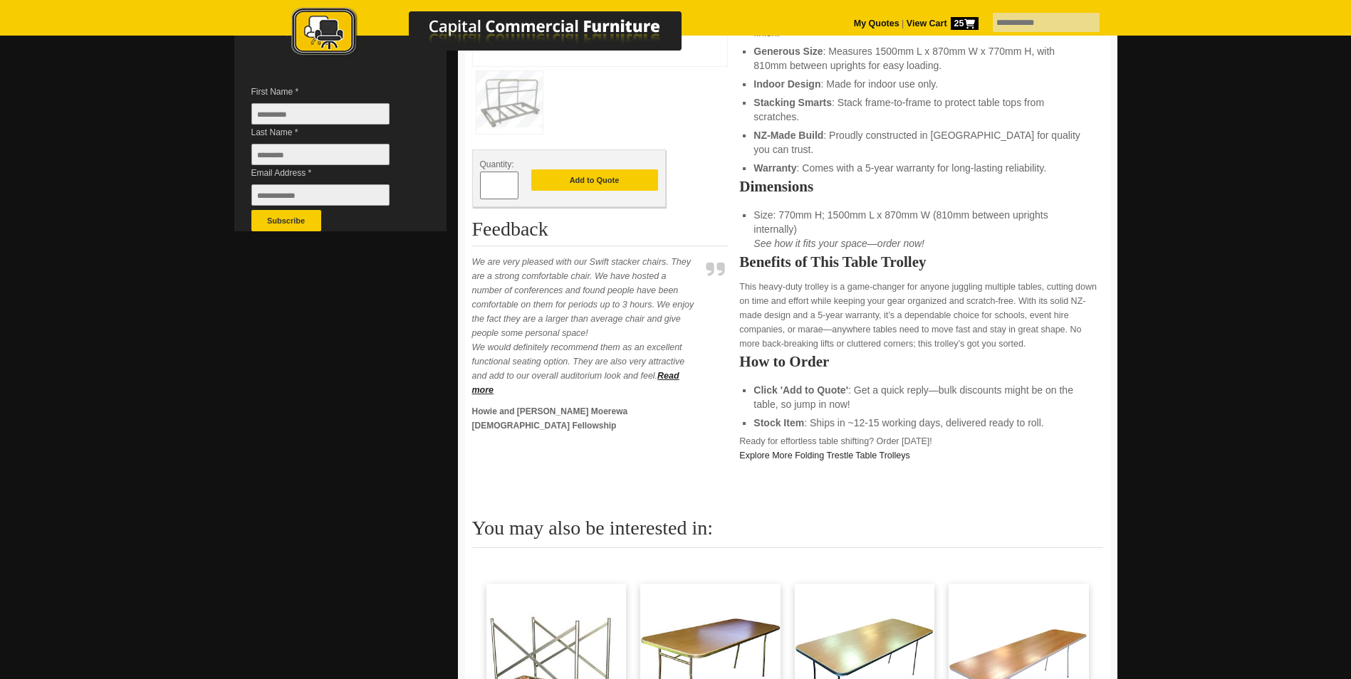
scroll to position [214, 0]
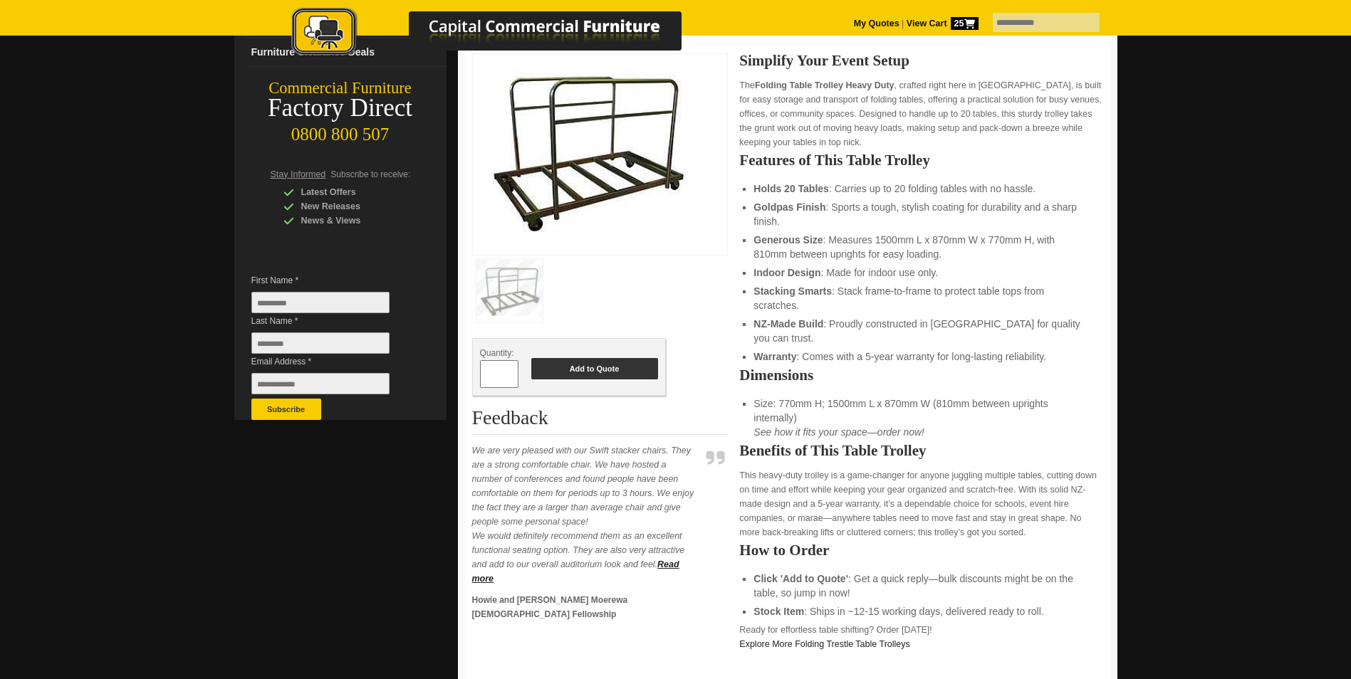
click at [589, 370] on button "Add to Quote" at bounding box center [594, 368] width 127 height 21
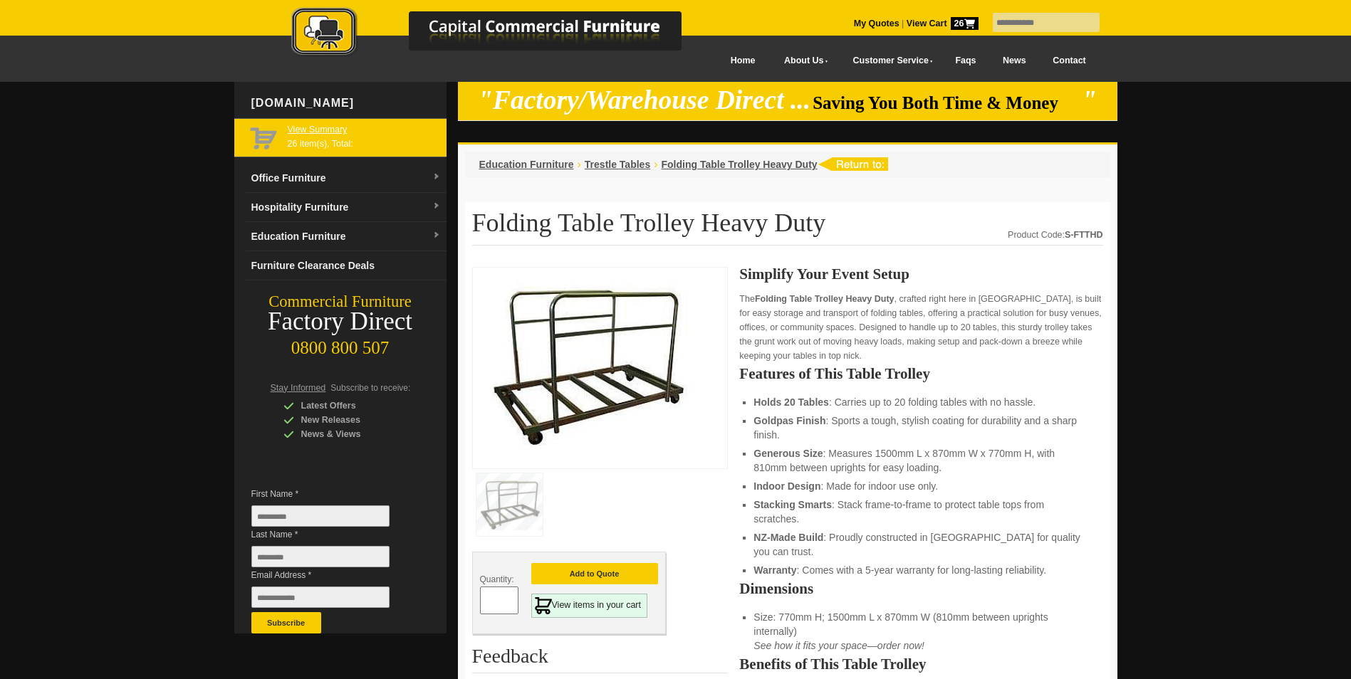
click at [288, 130] on link "View Summary" at bounding box center [364, 129] width 153 height 14
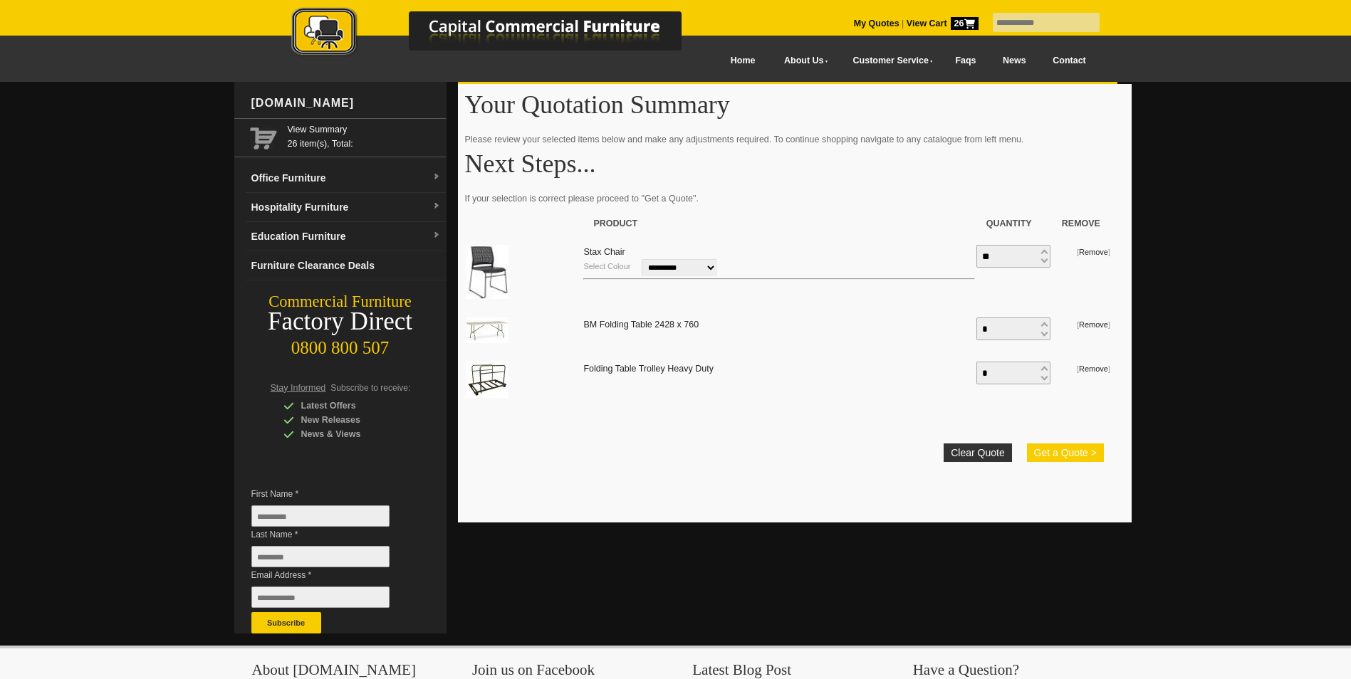
click at [1058, 454] on button "Get a Quote >" at bounding box center [1065, 453] width 77 height 19
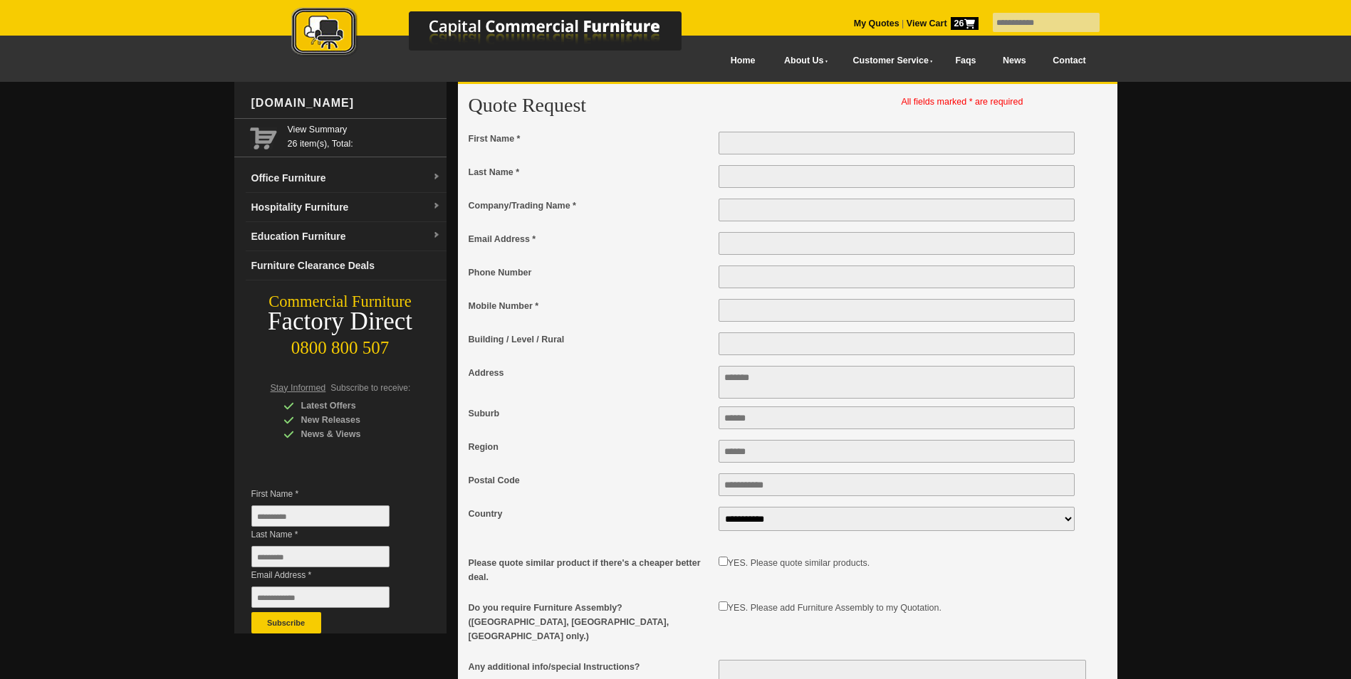
type input "*******"
type input "********"
type input "**********"
click at [812, 202] on input "Company/Trading Name *" at bounding box center [896, 210] width 357 height 23
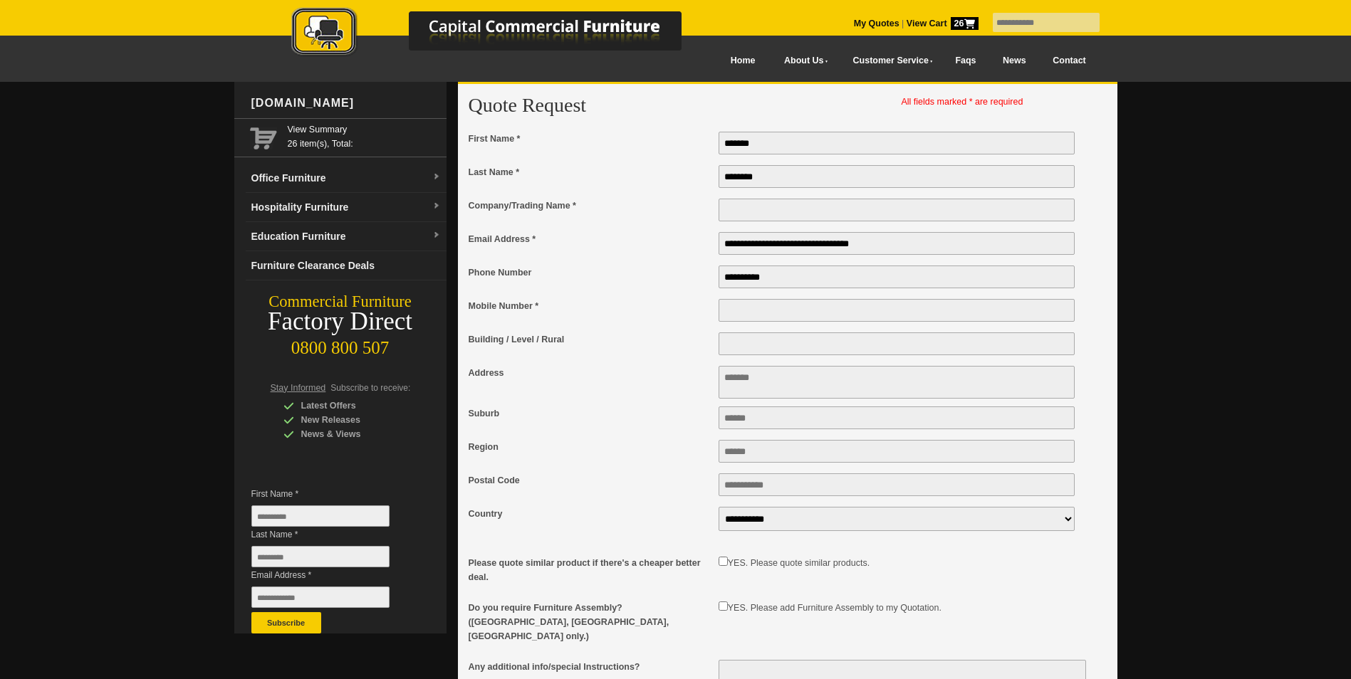
type input "**********"
type textarea "**********"
type input "******"
type input "****"
click at [828, 383] on textarea "**********" at bounding box center [896, 382] width 357 height 33
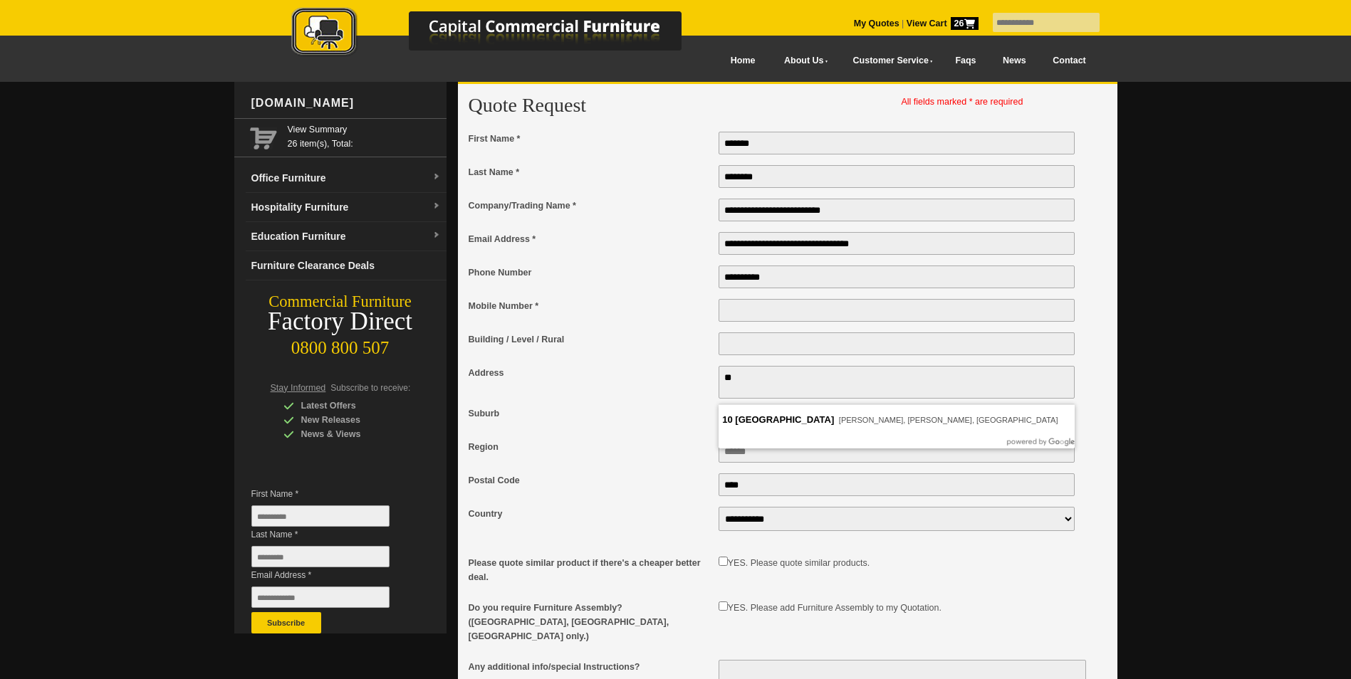
type textarea "*"
type textarea "**********"
type input "*****"
type input "******"
type input "****"
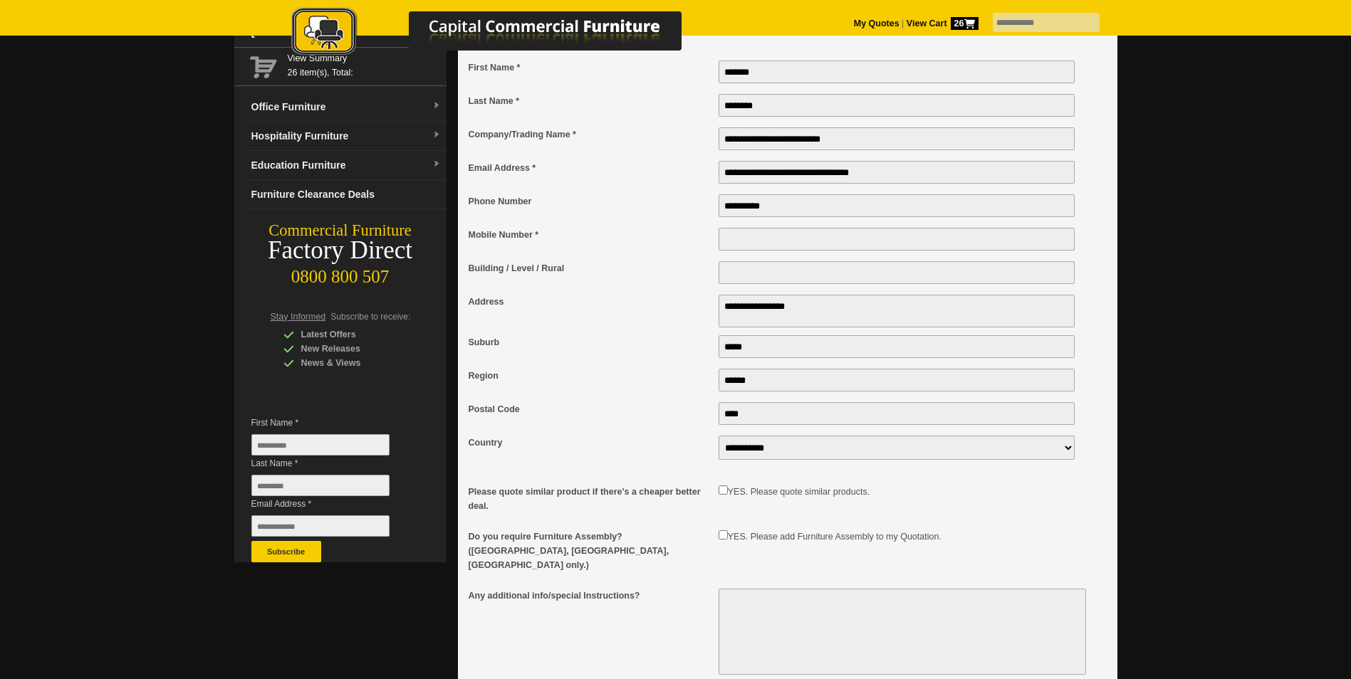
scroll to position [214, 0]
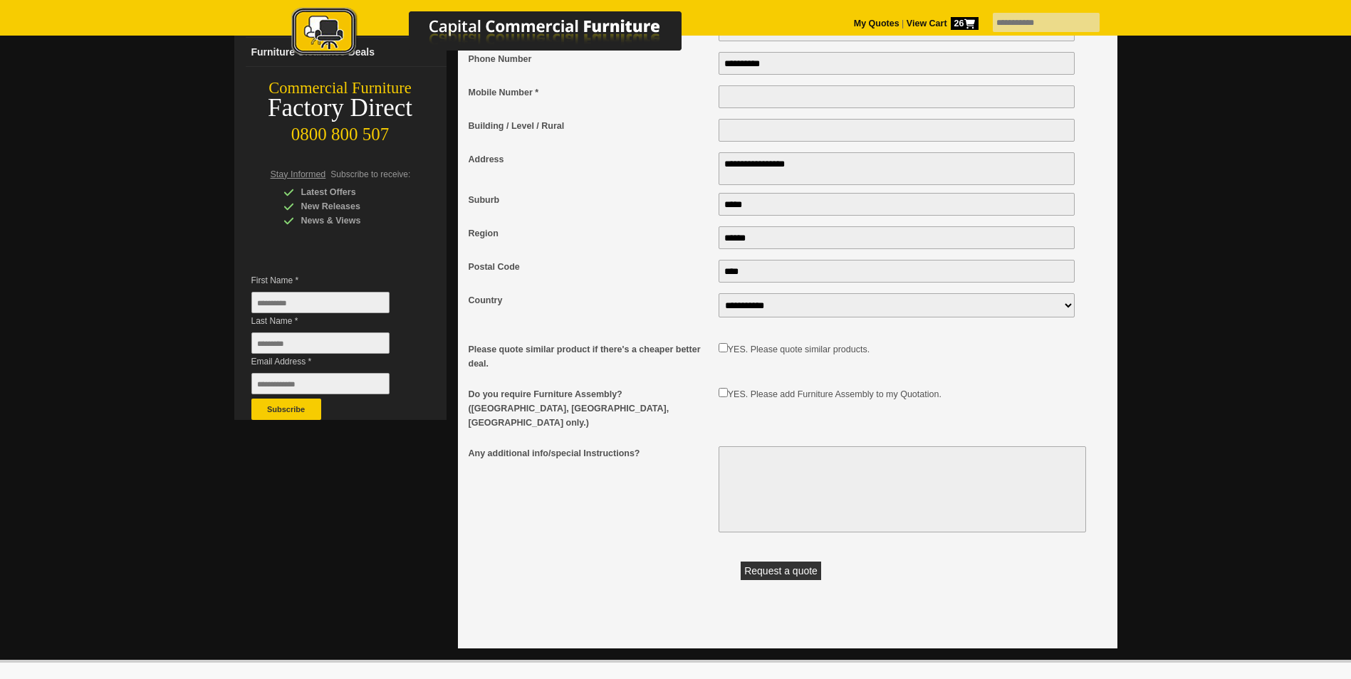
click at [776, 566] on button "Request a quote" at bounding box center [781, 571] width 80 height 19
type input "**********"
click at [782, 562] on button "Request a quote" at bounding box center [781, 571] width 80 height 19
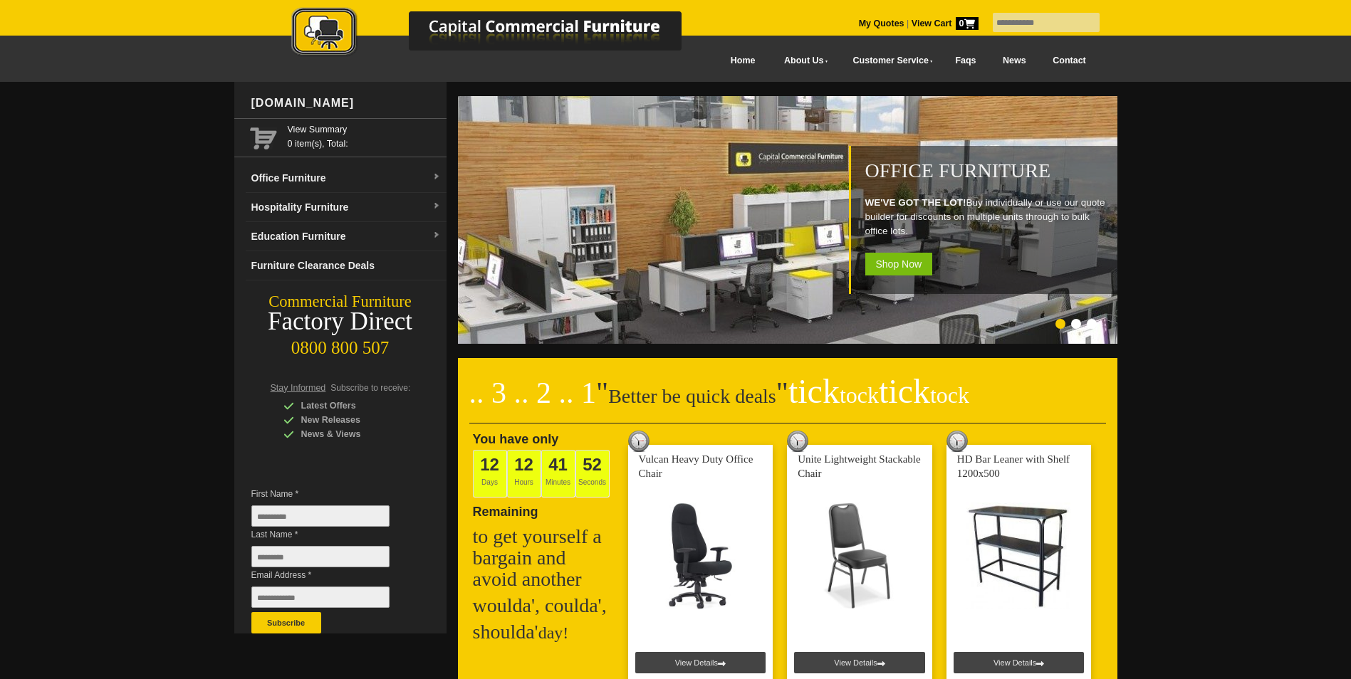
click at [713, 57] on img at bounding box center [501, 33] width 498 height 52
click at [713, 60] on picture at bounding box center [501, 56] width 498 height 10
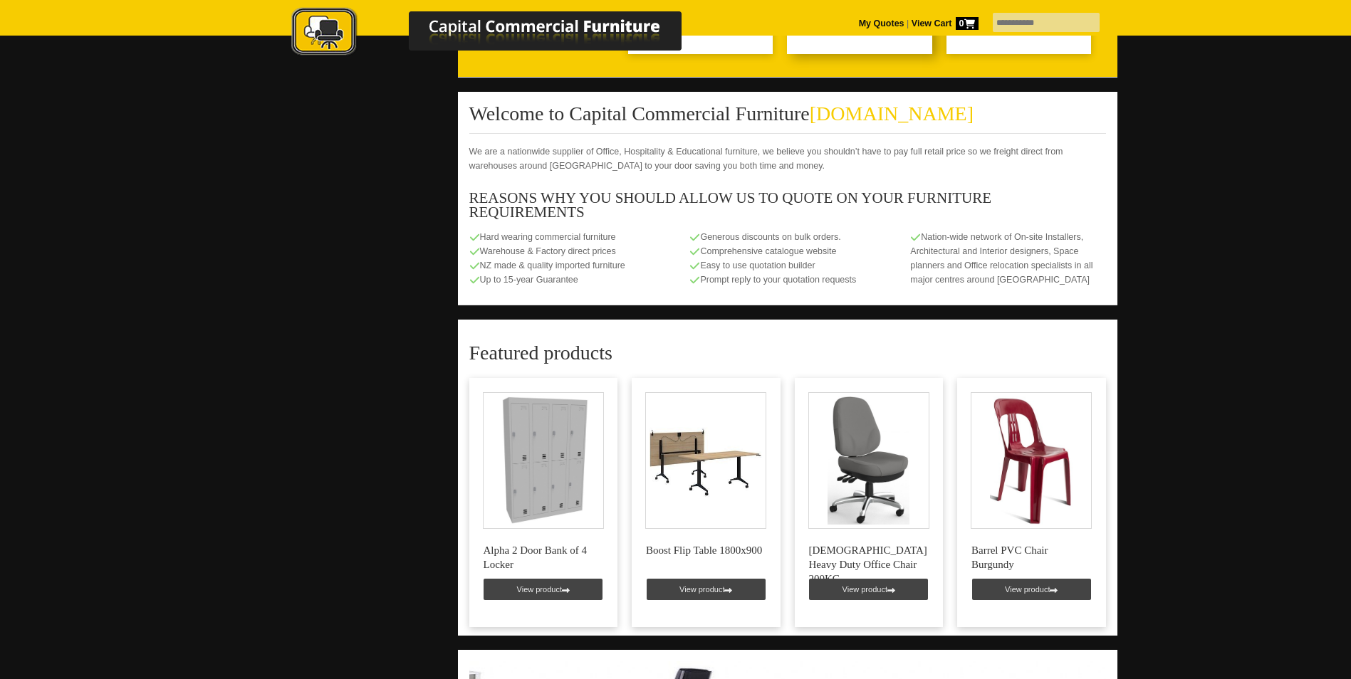
scroll to position [854, 0]
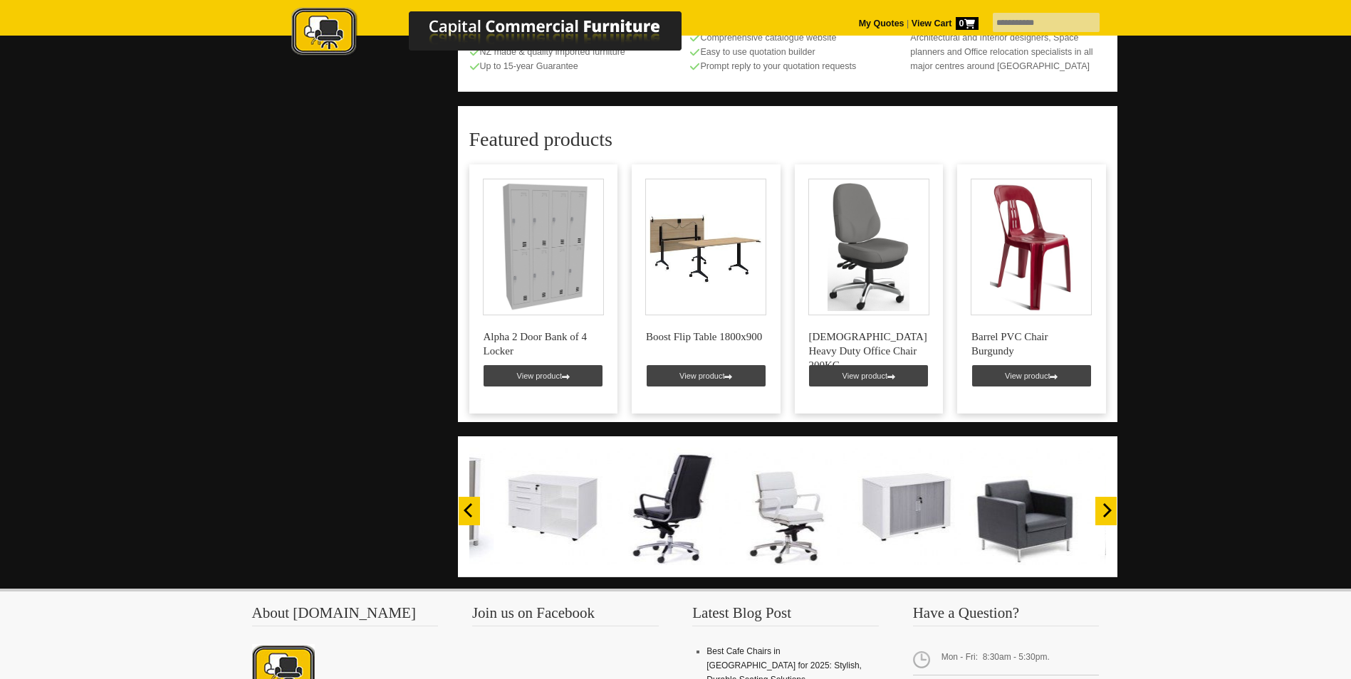
click at [1109, 503] on icon "Next" at bounding box center [1106, 510] width 14 height 14
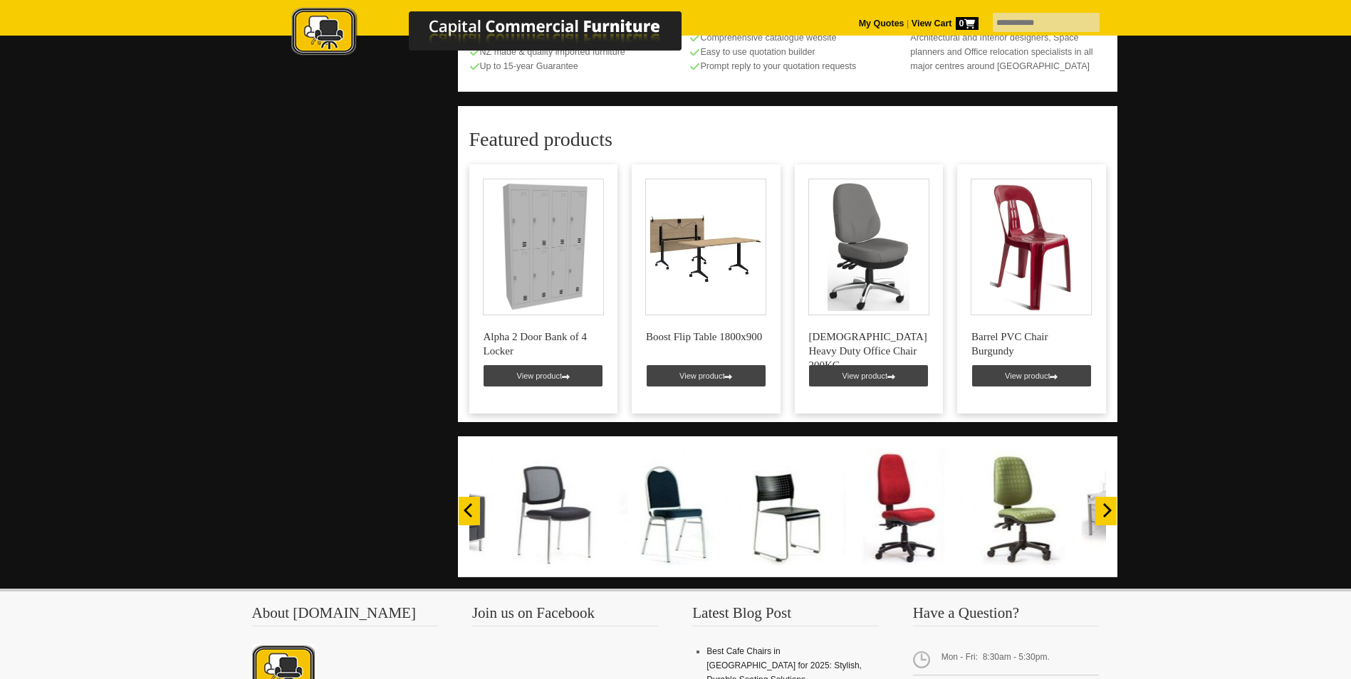
click at [1109, 503] on icon "Next" at bounding box center [1107, 510] width 9 height 14
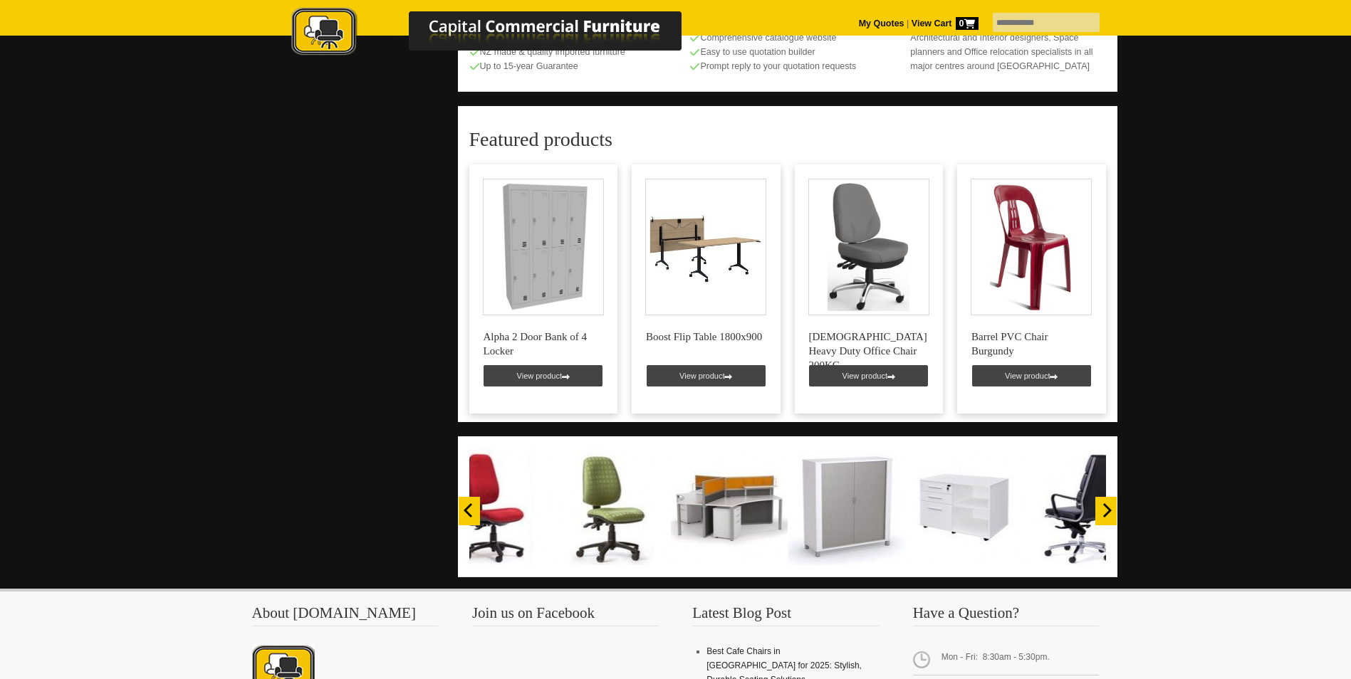
click at [1109, 503] on icon "Next" at bounding box center [1107, 510] width 9 height 14
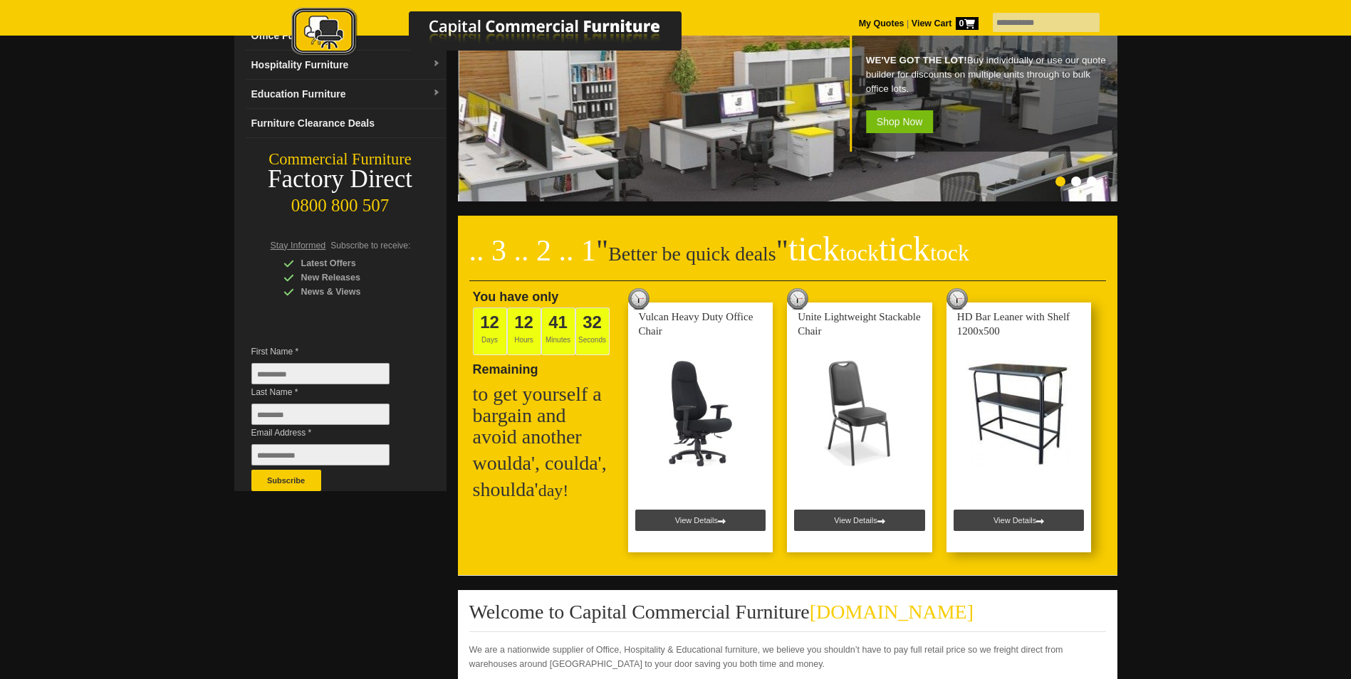
scroll to position [0, 0]
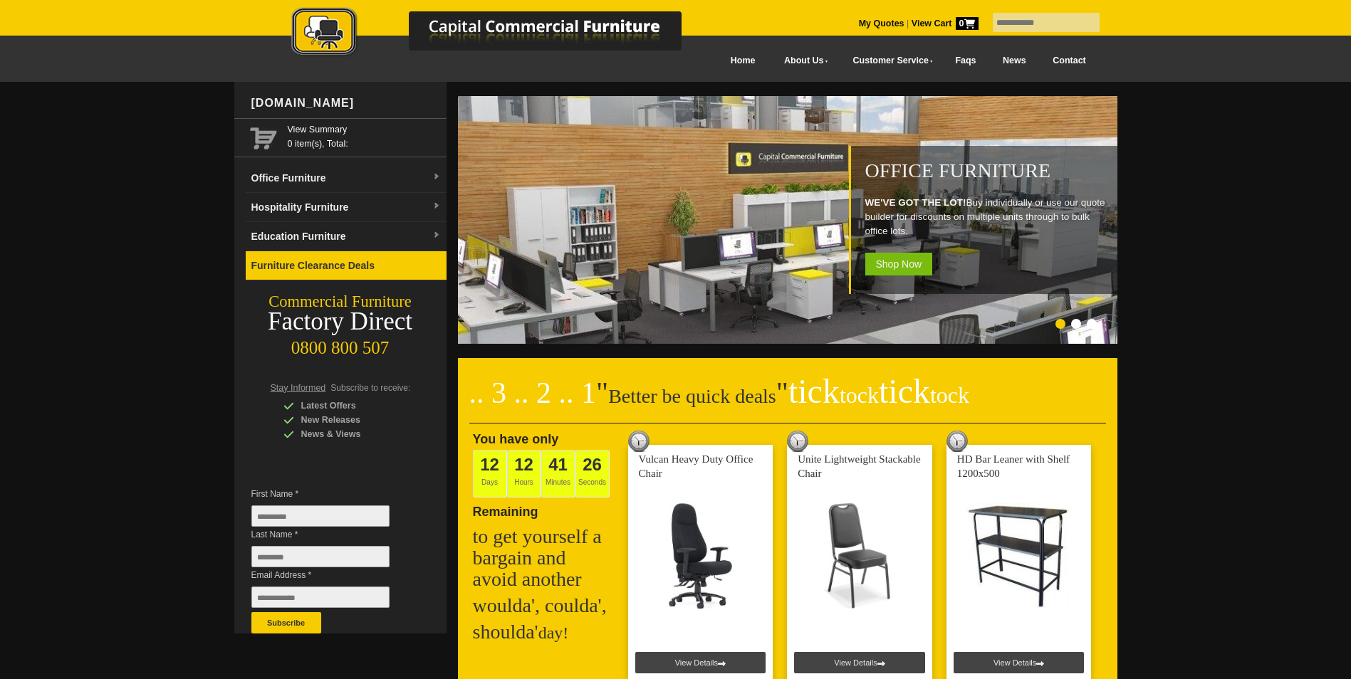
click at [297, 268] on link "Furniture Clearance Deals" at bounding box center [346, 265] width 201 height 29
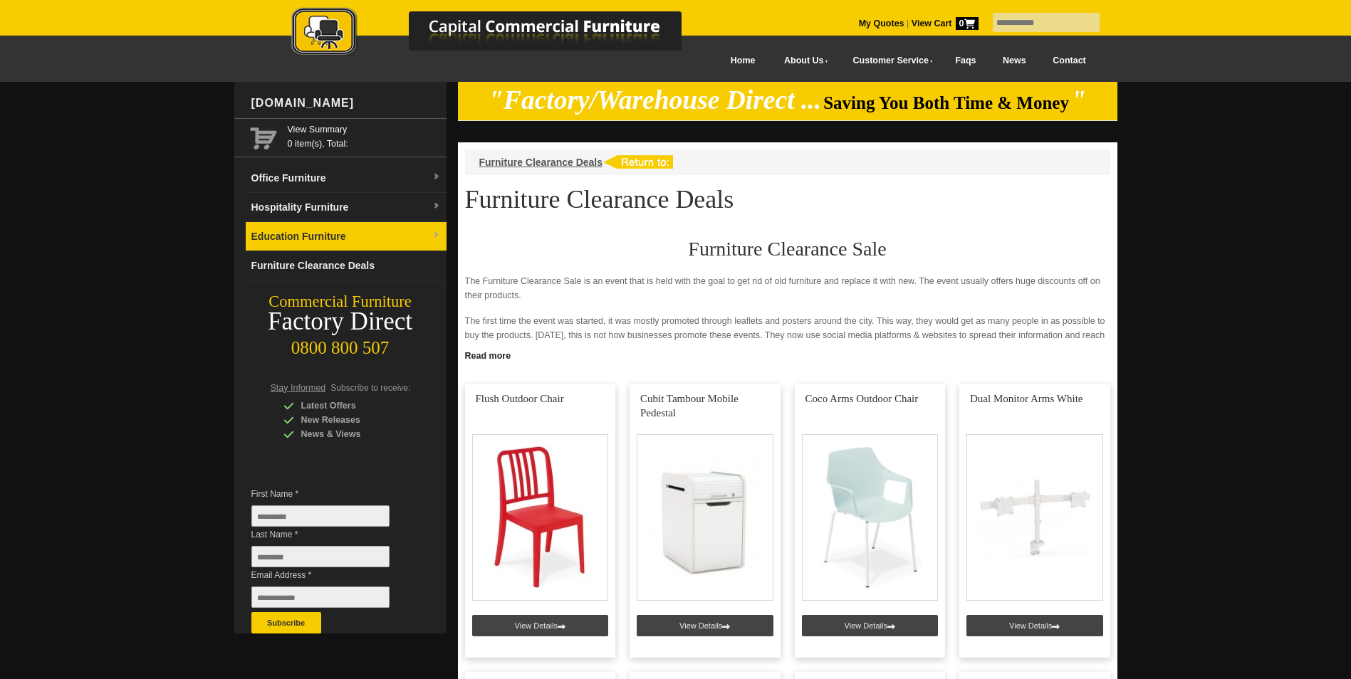
click at [286, 231] on link "Education Furniture" at bounding box center [346, 236] width 201 height 29
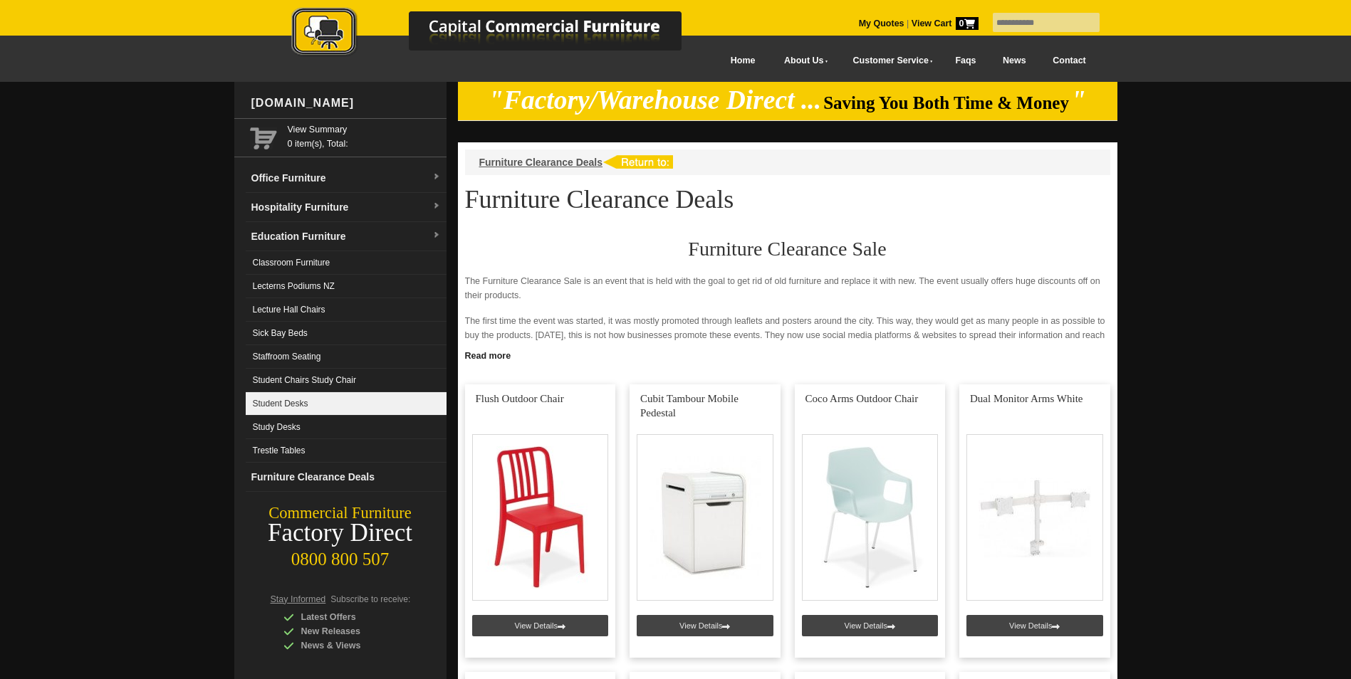
click at [286, 412] on link "Student Desks" at bounding box center [346, 403] width 201 height 23
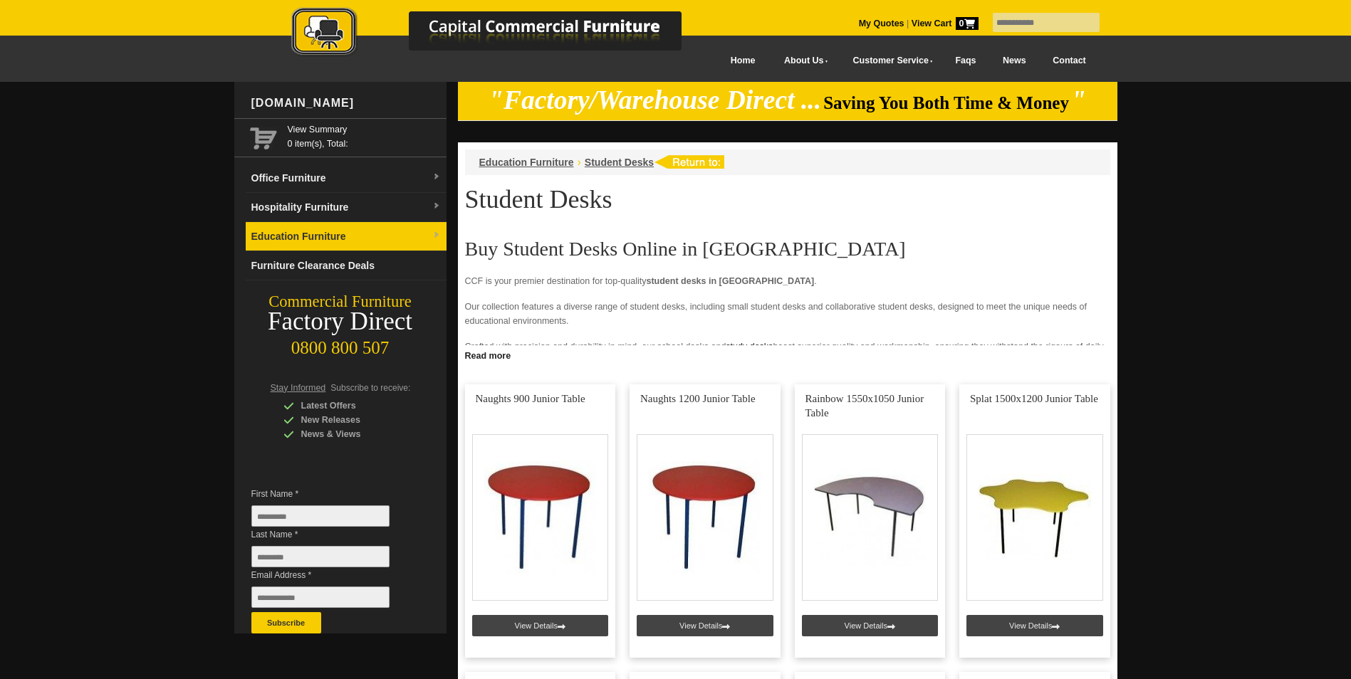
click at [295, 231] on link "Education Furniture" at bounding box center [346, 236] width 201 height 29
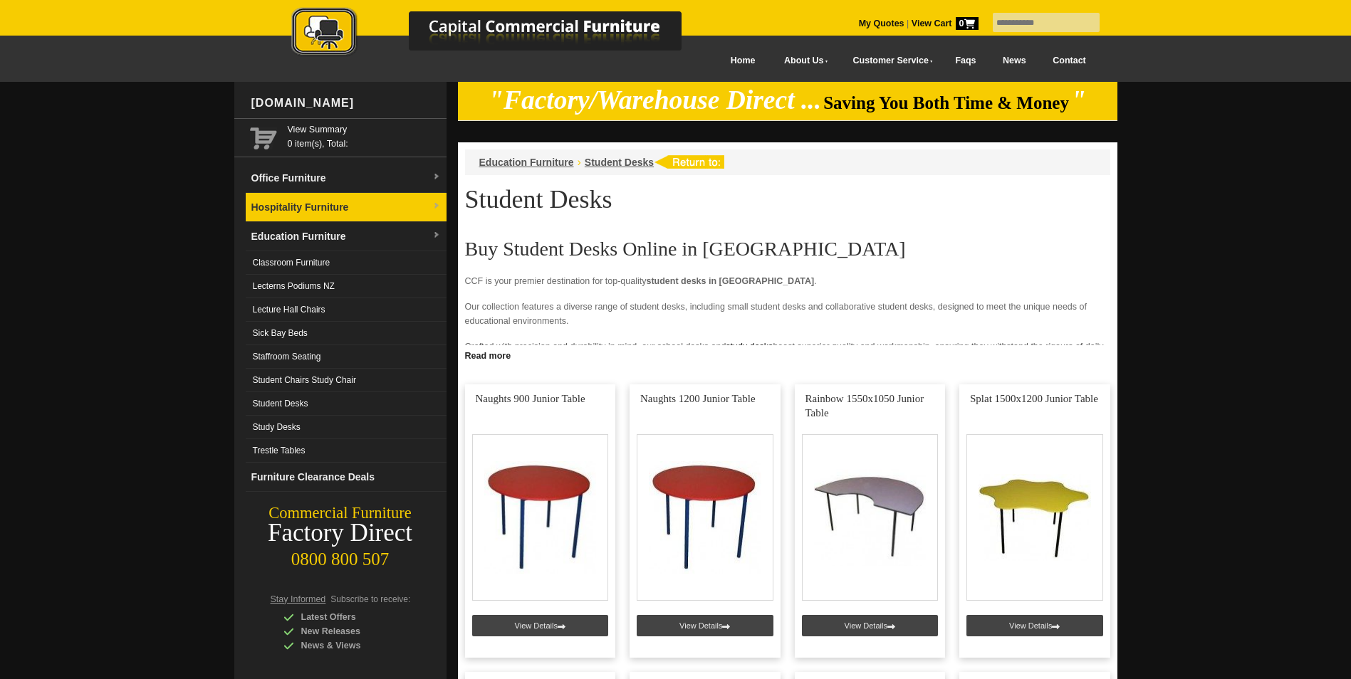
click at [297, 216] on link "Hospitality Furniture" at bounding box center [346, 207] width 201 height 29
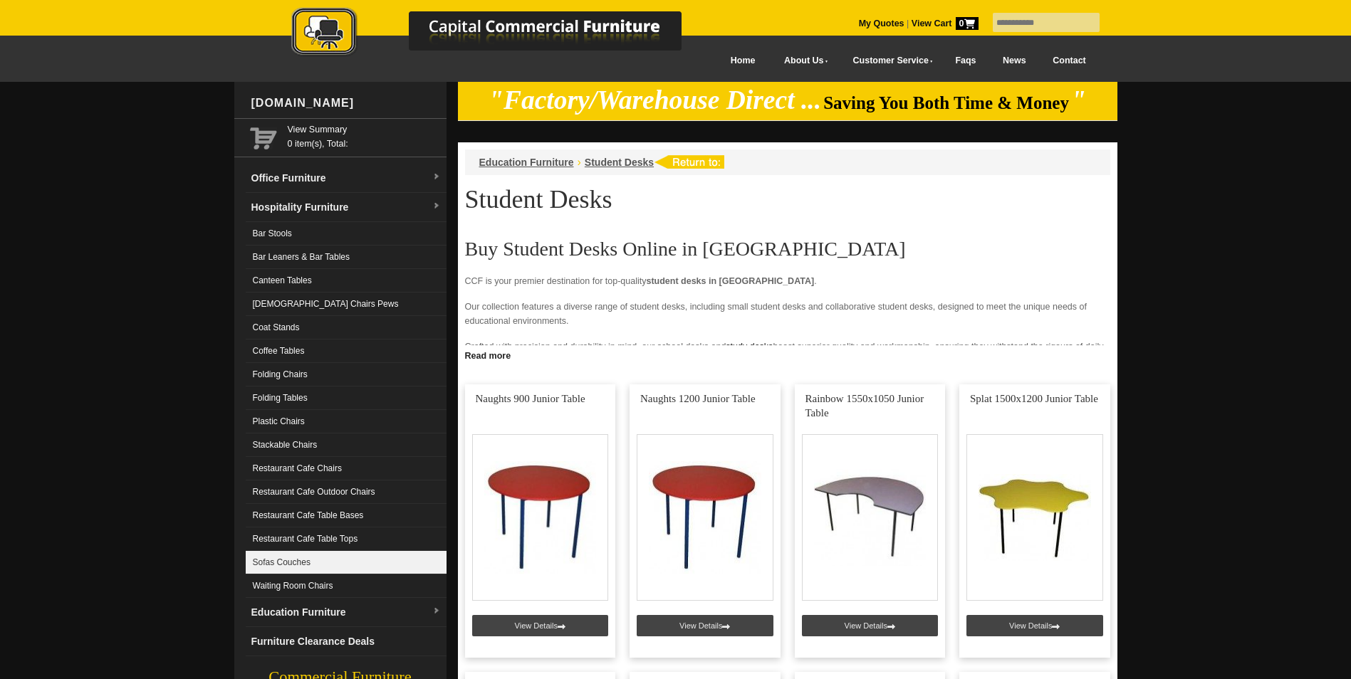
click at [291, 558] on link "Sofas Couches" at bounding box center [346, 562] width 201 height 23
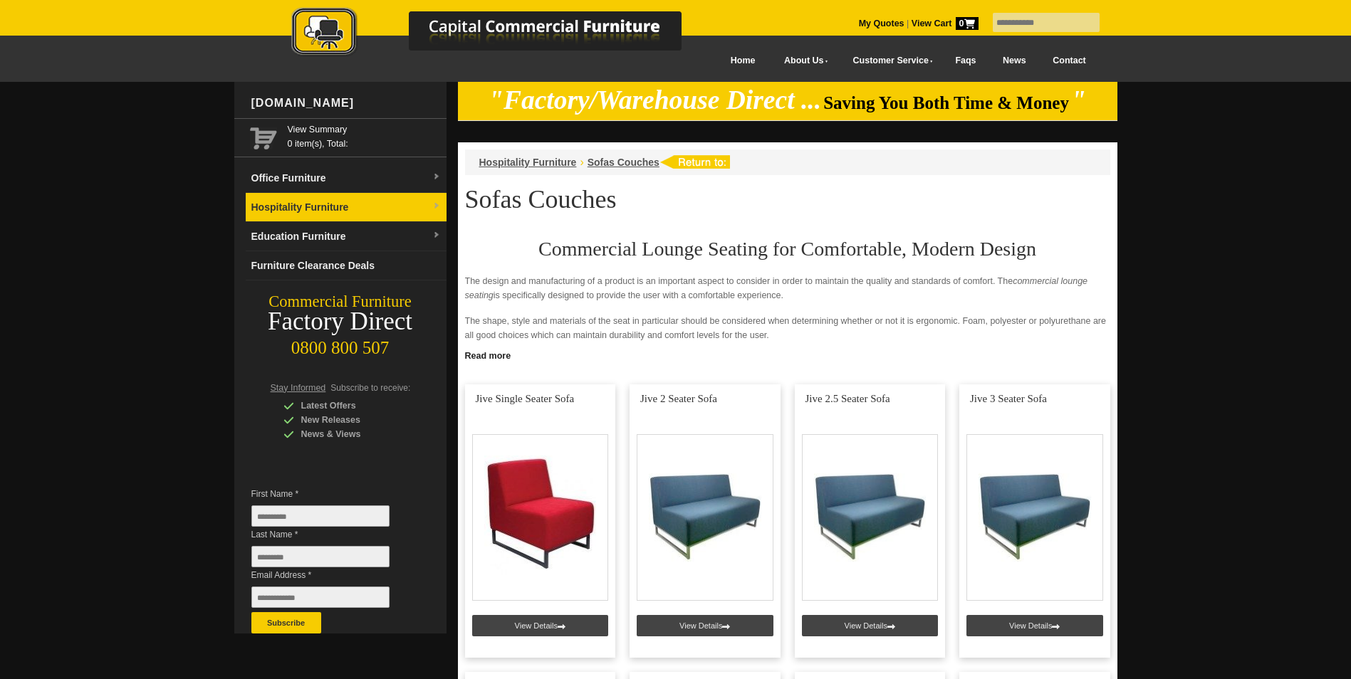
click at [434, 205] on img at bounding box center [436, 206] width 9 height 9
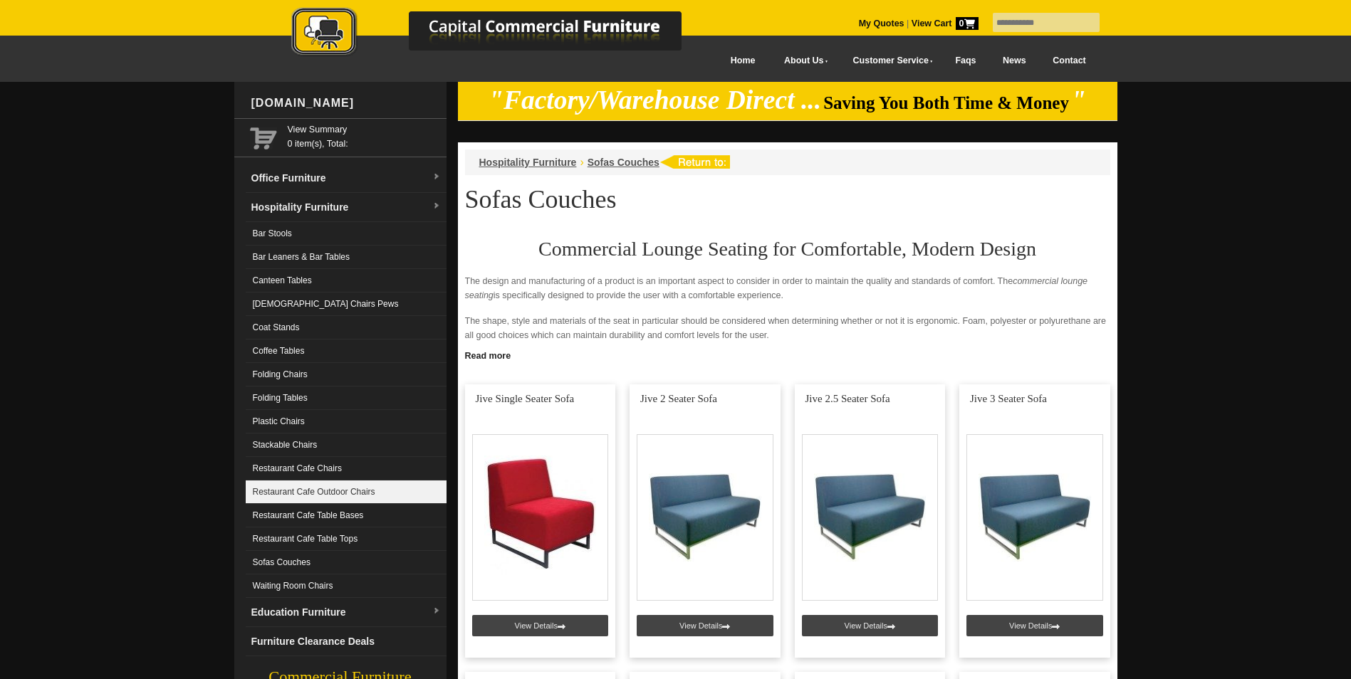
click at [371, 488] on link "Restaurant Cafe Outdoor Chairs" at bounding box center [346, 492] width 201 height 23
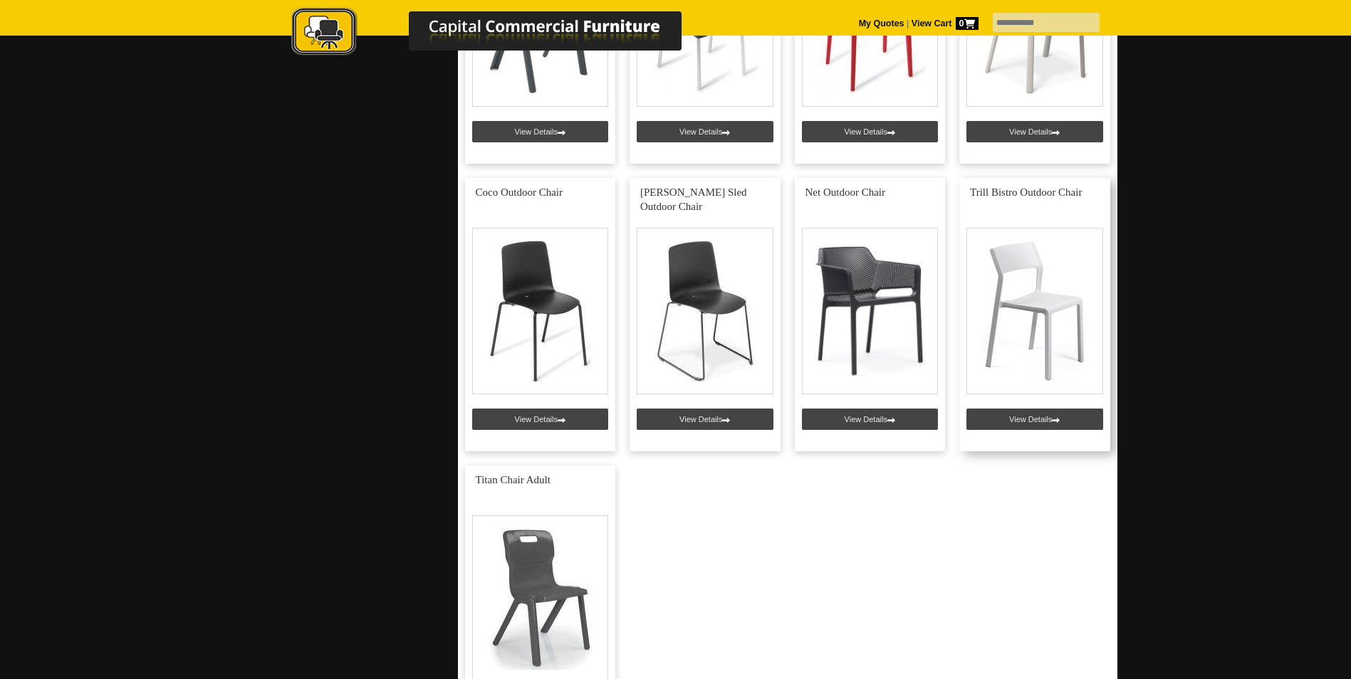
scroll to position [783, 0]
